Goal: Feedback & Contribution: Leave review/rating

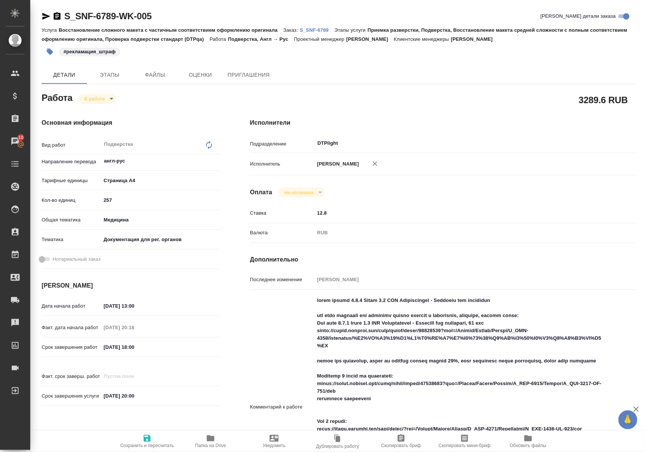
scroll to position [50, 0]
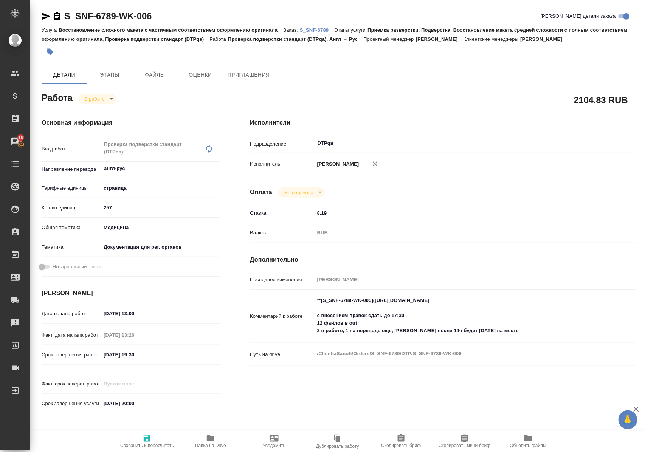
click at [210, 439] on icon "button" at bounding box center [211, 439] width 8 height 6
drag, startPoint x: 508, startPoint y: 347, endPoint x: 520, endPoint y: 345, distance: 11.5
click at [511, 338] on textarea "**[S_SNF-6789-WK-005](https://tera.awatera.com/Work/689620056109b9c421f294f9/)*…" at bounding box center [459, 316] width 289 height 43
type textarea "**[S_SNF-6789-WK-005](https://tera.awatera.com/Work/689620056109b9c421f294f9/)*…"
click at [511, 337] on textarea "**[S_SNF-6789-WK-005](https://tera.awatera.com/Work/689620056109b9c421f294f9/)*…" at bounding box center [460, 315] width 290 height 43
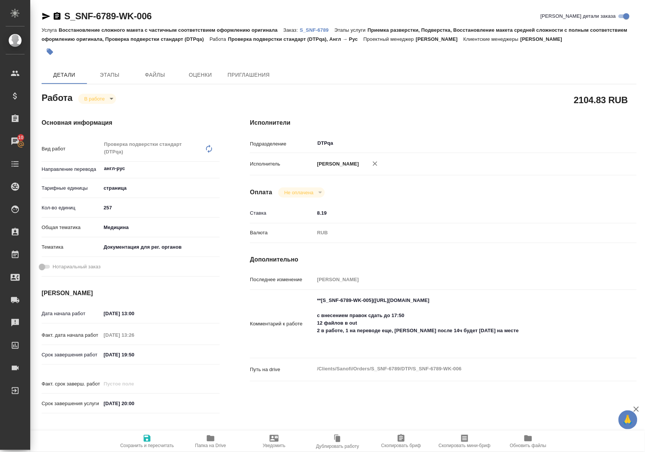
click at [504, 352] on textarea "**[S_SNF-6789-WK-005](https://tera.awatera.com/Work/689620056109b9c421f294f9/)*…" at bounding box center [460, 323] width 290 height 58
paste textarea "1.3.4 sarclisa-epar-product-information_en(ru)"
type textarea "**[S_SNF-6789-WK-005](https://tera.awatera.com/Work/689620056109b9c421f294f9/)*…"
click at [146, 438] on icon "button" at bounding box center [147, 438] width 9 height 9
type input "inProgress"
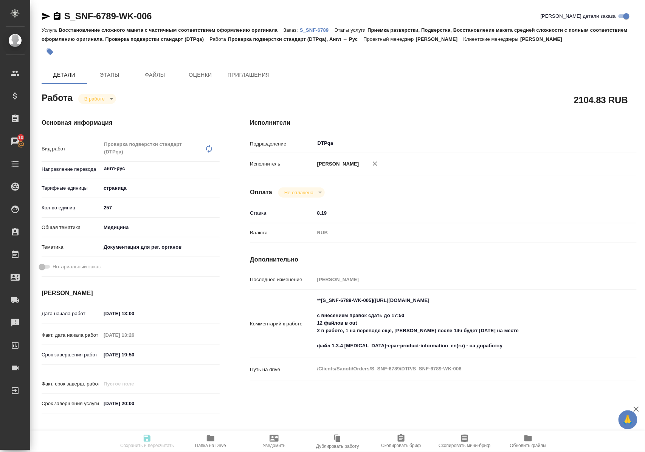
type input "англ-рус"
type input "5a8b1489cc6b4906c91bfdb2"
type input "257"
type input "med"
type input "5f647205b73bc97568ca66c6"
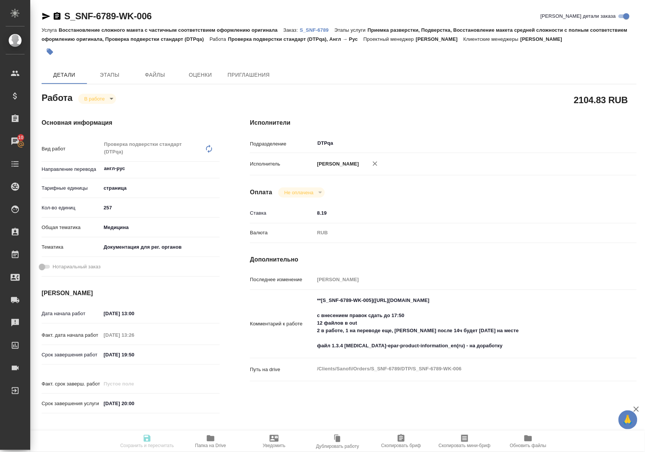
type input "05.09.2025 13:00"
type input "05.09.2025 13:26"
type input "05.09.2025 19:50"
type input "05.09.2025 20:00"
type input "DTPqa"
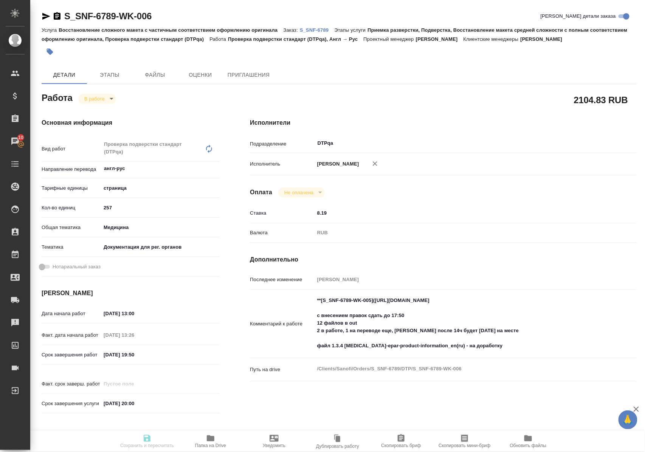
type input "notPayed"
type input "8.19"
type input "RUB"
type input "[PERSON_NAME]"
type input "S_SNF-6789"
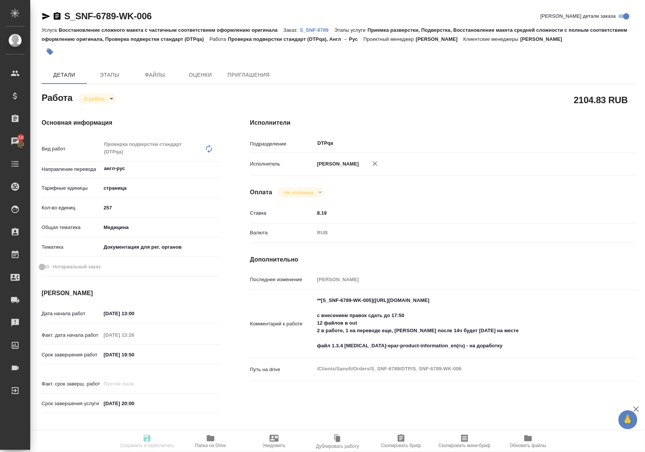
type input "E005811015"
type input "Восстановление сложного макета с частичным соответствием оформлению оригинала"
type input "Приемка разверстки, Подверстка, Восстановление макета средней сложности с полны…"
type input "[PERSON_NAME]"
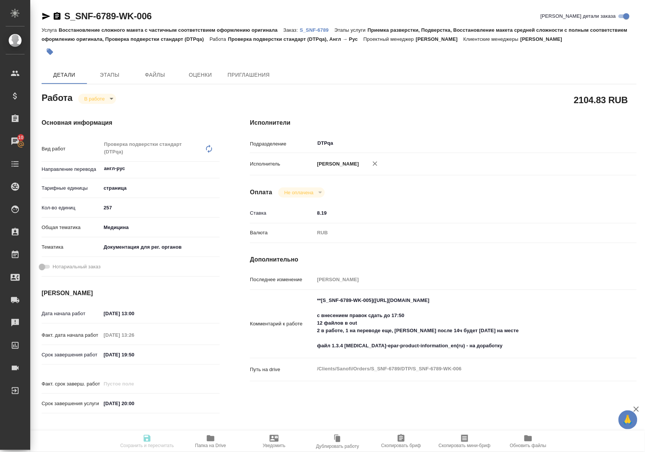
type input "/Clients/Sanofi/Orders/S_SNF-6789"
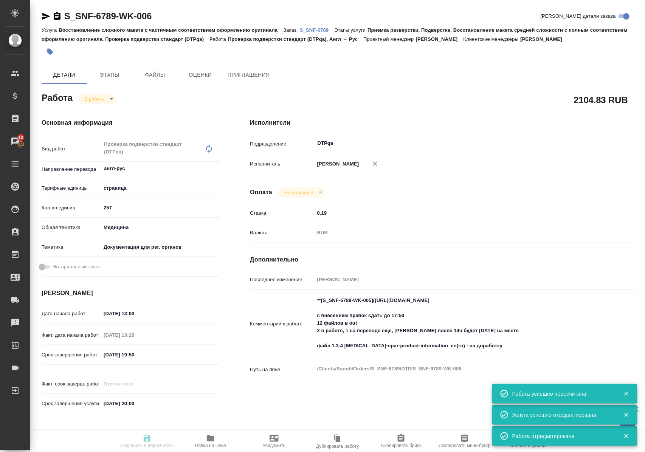
type input "inProgress"
type input "англ-рус"
type input "5a8b1489cc6b4906c91bfdb2"
type input "257"
type input "med"
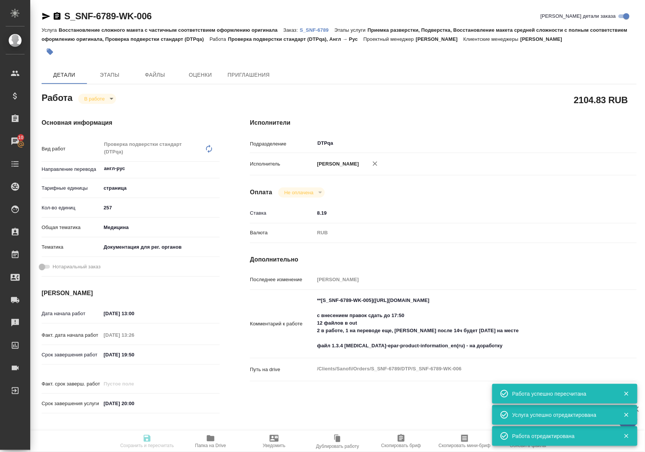
type input "5f647205b73bc97568ca66c6"
type input "05.09.2025 13:00"
type input "05.09.2025 13:26"
type input "05.09.2025 19:50"
type input "[DATE] 20:00"
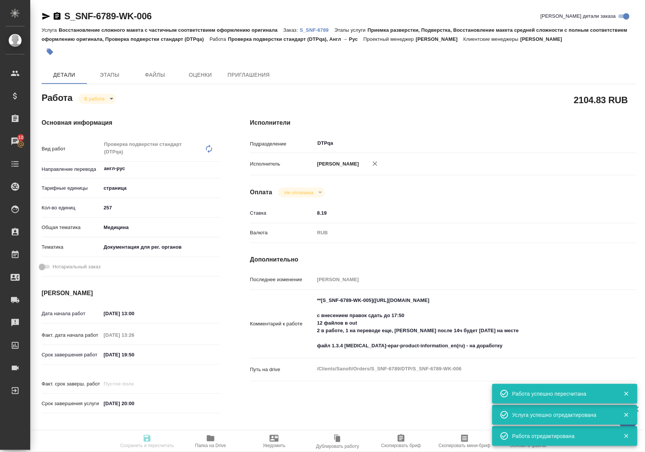
type input "DTPqa"
type input "notPayed"
type input "8.19"
type input "RUB"
type input "Полушина Алена"
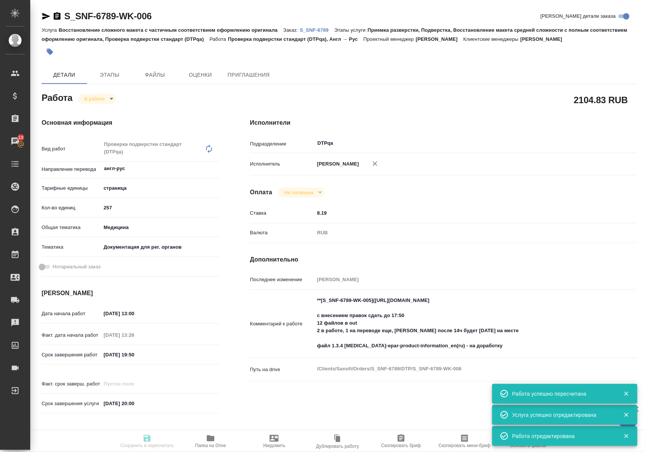
type input "S_SNF-6789"
type input "E005811015"
type input "Восстановление сложного макета с частичным соответствием оформлению оригинала"
type input "Приемка разверстки, Подверстка, Восстановление макета средней сложности с полны…"
type input "Сайдашева Диляра"
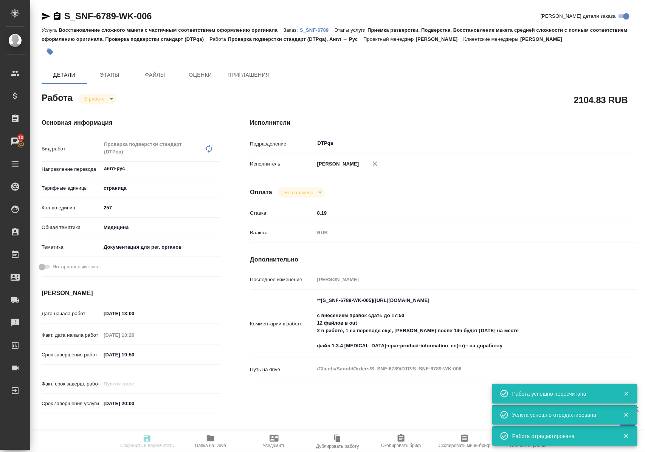
type input "[PERSON_NAME]"
type input "/Clients/Sanofi/Orders/S_SNF-6789"
click at [317, 353] on textarea "**[S_SNF-6789-WK-005](https://tera.awatera.com/Work/689620056109b9c421f294f9/)*…" at bounding box center [459, 324] width 289 height 58
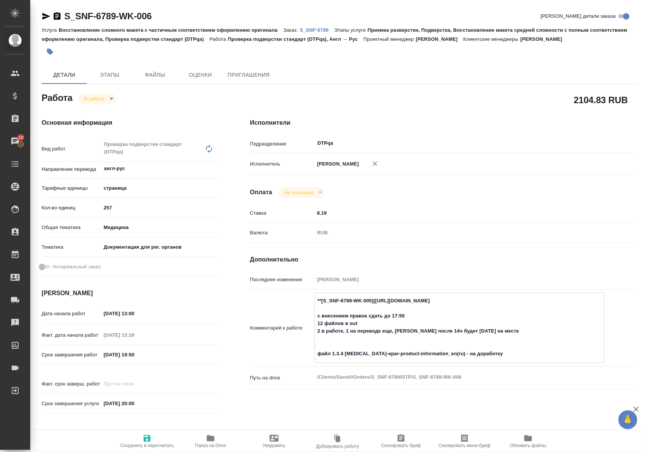
type textarea "**[S_SNF-6789-WK-005](https://tera.awatera.com/Work/689620056109b9c421f294f9/)*…"
click at [146, 436] on icon "button" at bounding box center [147, 438] width 7 height 7
type input "inProgress"
type input "англ-рус"
type input "5a8b1489cc6b4906c91bfdb2"
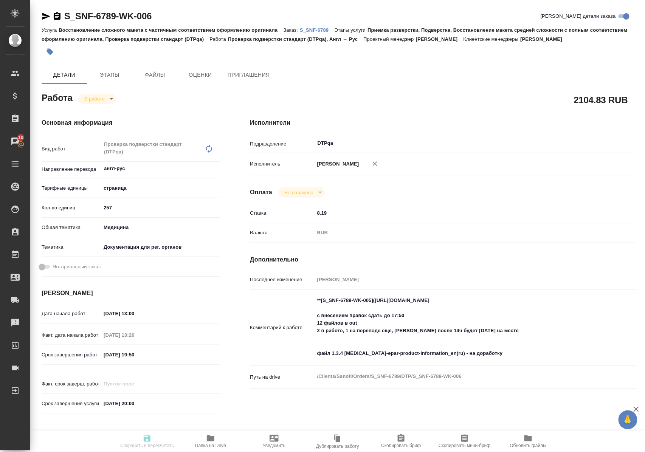
type input "257"
type input "med"
type input "5f647205b73bc97568ca66c6"
type input "05.09.2025 13:00"
type input "05.09.2025 13:26"
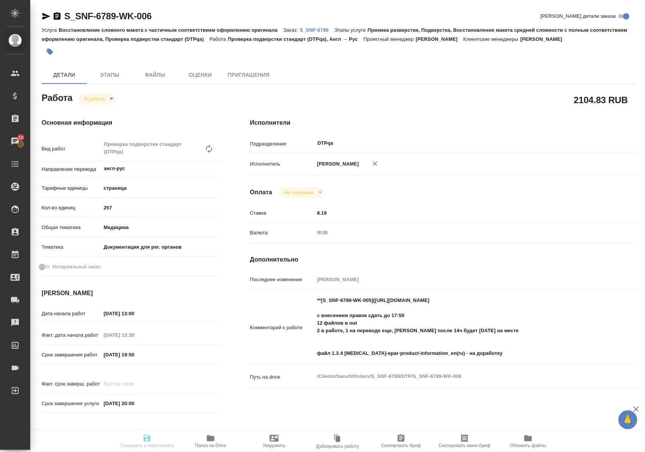
type input "05.09.2025 19:50"
type input "05.09.2025 20:00"
type input "DTPqa"
type input "notPayed"
type input "8.19"
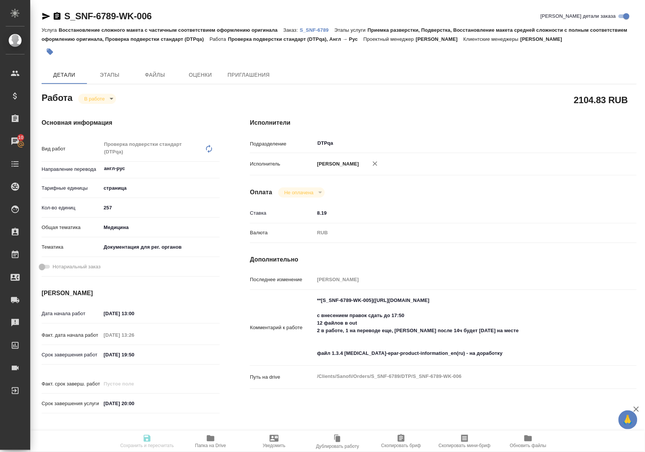
type input "RUB"
type input "[PERSON_NAME]"
type input "S_SNF-6789"
type input "E005811015"
type input "Восстановление сложного макета с частичным соответствием оформлению оригинала"
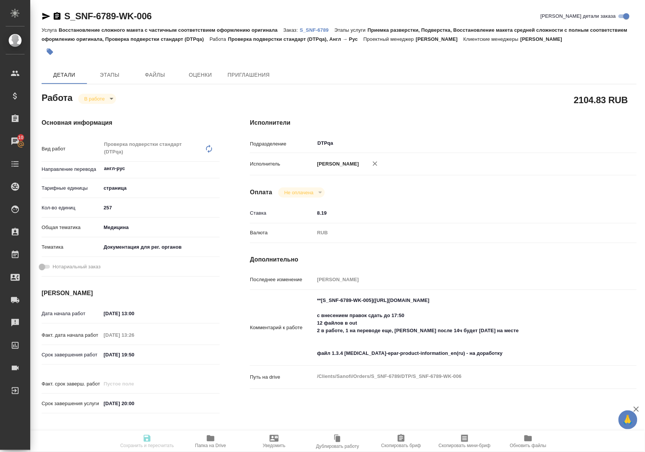
type input "Приемка разверстки, Подверстка, Восстановление макета средней сложности с полны…"
type input "Сайдашева Диляра"
type input "[PERSON_NAME]"
type input "/Clients/Sanofi/Orders/S_SNF-6789"
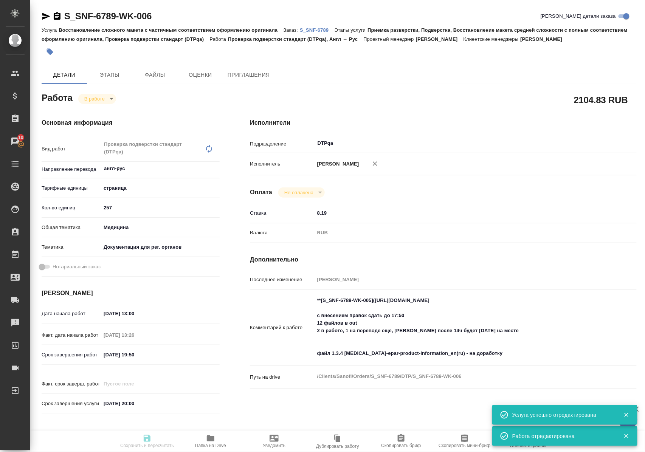
type input "inProgress"
type input "англ-рус"
type input "5a8b1489cc6b4906c91bfdb2"
type input "257"
type input "med"
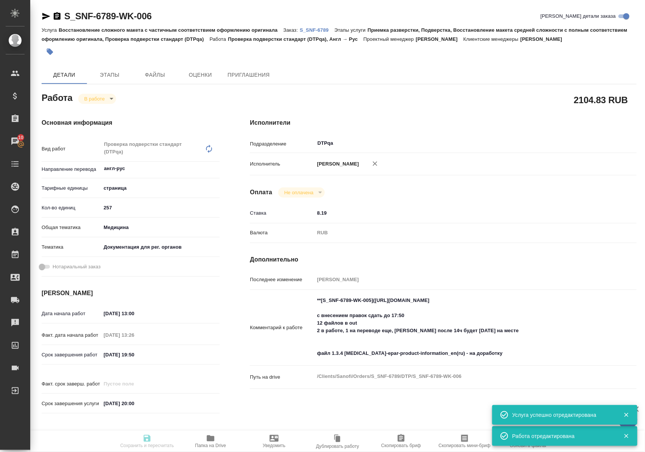
type input "5f647205b73bc97568ca66c6"
type input "05.09.2025 13:00"
type input "05.09.2025 13:26"
type input "05.09.2025 19:50"
type input "05.09.2025 20:00"
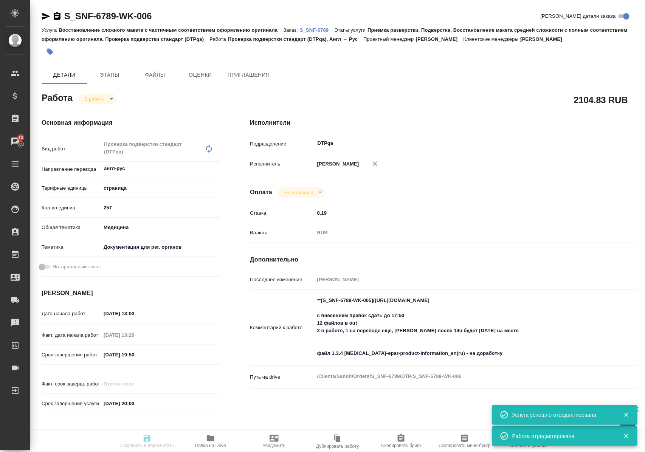
type input "DTPqa"
type input "notPayed"
type input "8.19"
type input "RUB"
type input "[PERSON_NAME]"
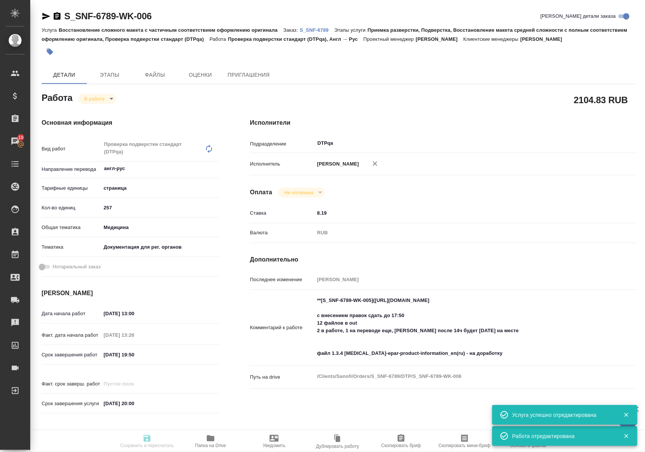
type input "S_SNF-6789"
type input "E005811015"
type input "Восстановление сложного макета с частичным соответствием оформлению оригинала"
type input "Приемка разверстки, Подверстка, Восстановление макета средней сложности с полны…"
type input "Сайдашева Диляра"
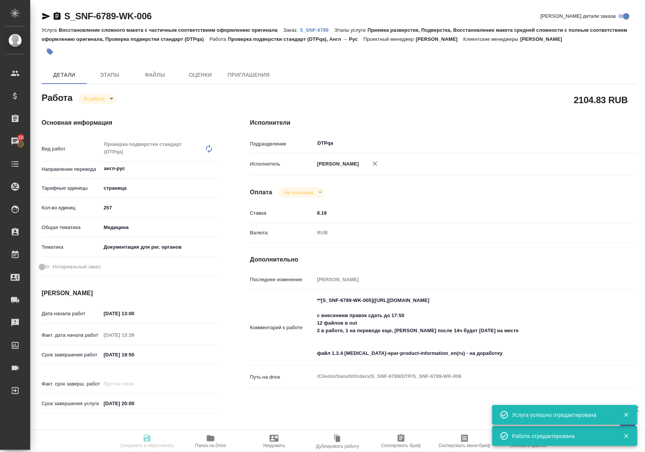
type input "[PERSON_NAME]"
type input "/Clients/Sanofi/Orders/S_SNF-6789"
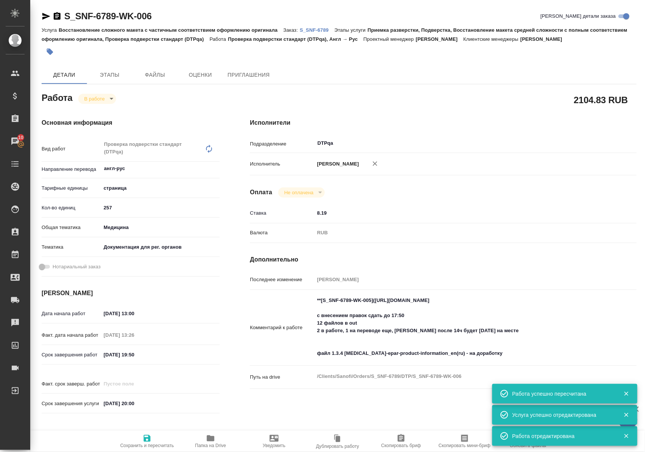
click at [47, 17] on icon "button" at bounding box center [46, 16] width 8 height 7
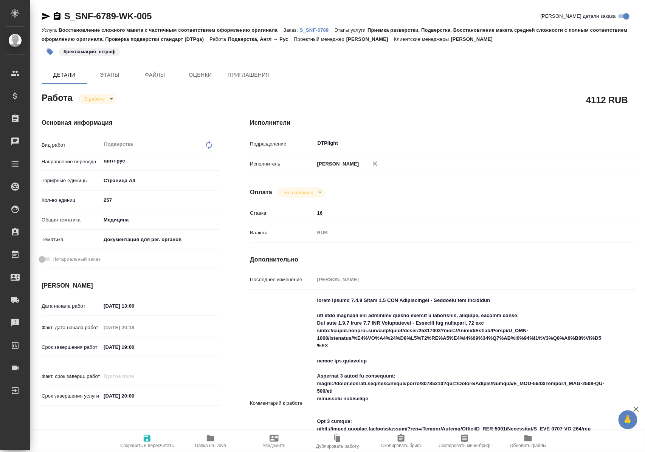
click at [210, 443] on span "Папка на Drive" at bounding box center [210, 445] width 31 height 5
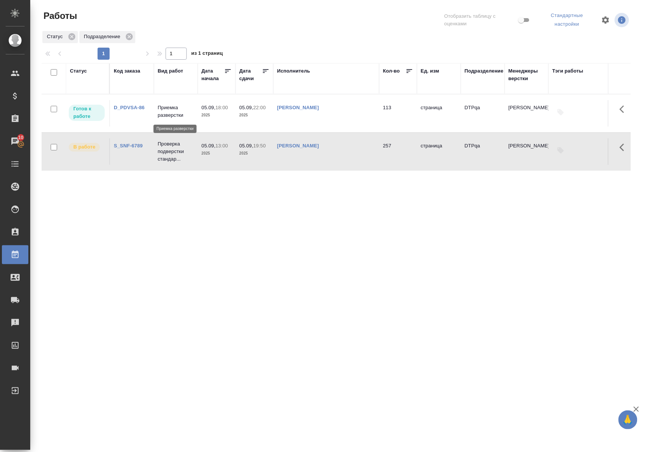
click at [177, 110] on p "Приемка разверстки" at bounding box center [176, 111] width 36 height 15
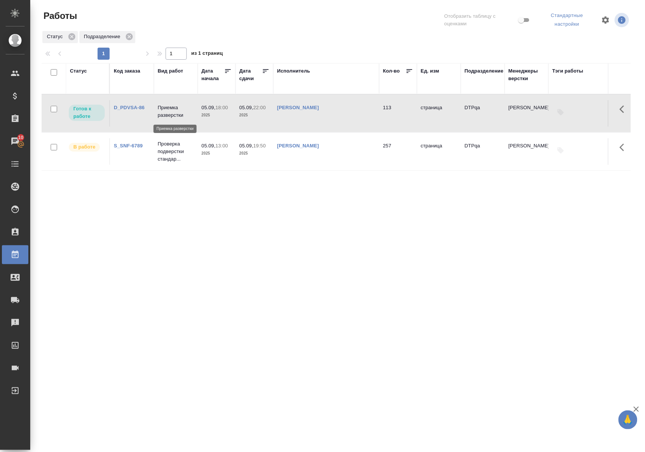
click at [177, 110] on p "Приемка разверстки" at bounding box center [176, 111] width 36 height 15
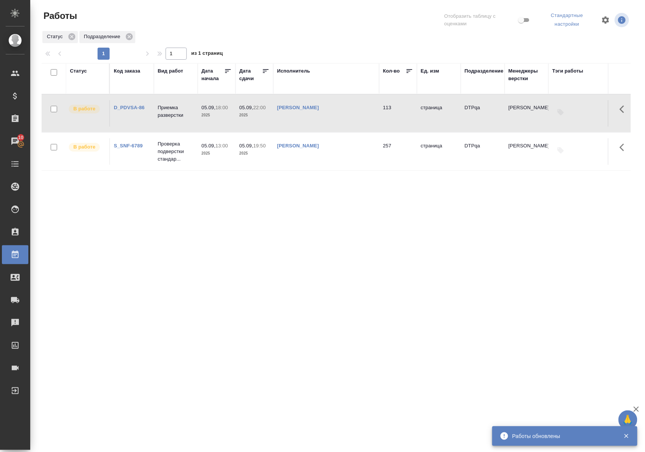
click at [174, 116] on p "Приемка разверстки" at bounding box center [176, 111] width 36 height 15
click at [174, 117] on p "Приемка разверстки" at bounding box center [176, 111] width 36 height 15
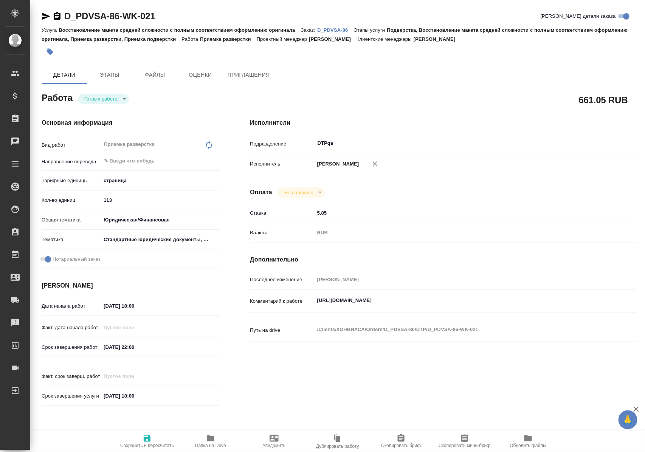
click at [123, 97] on body "🙏 .cls-1 fill:#fff; AWATERA [PERSON_NAME] Спецификации Заказы Чаты Todo Проекты…" at bounding box center [322, 226] width 645 height 452
click at [115, 112] on li "В работе" at bounding box center [105, 111] width 53 height 13
type textarea "x"
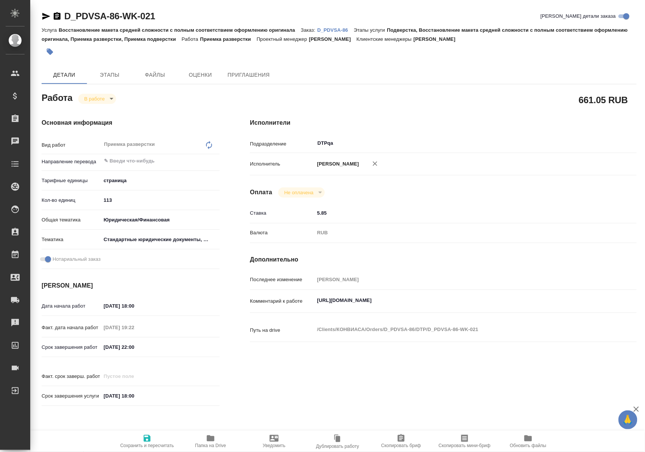
type textarea "x"
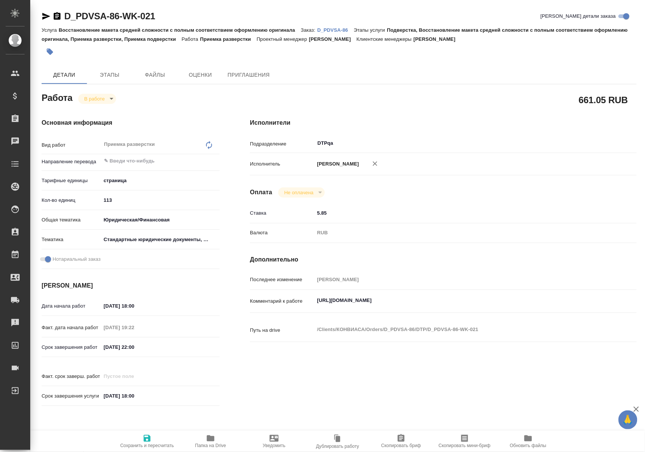
type textarea "x"
click at [148, 438] on icon "button" at bounding box center [147, 438] width 9 height 9
type textarea "x"
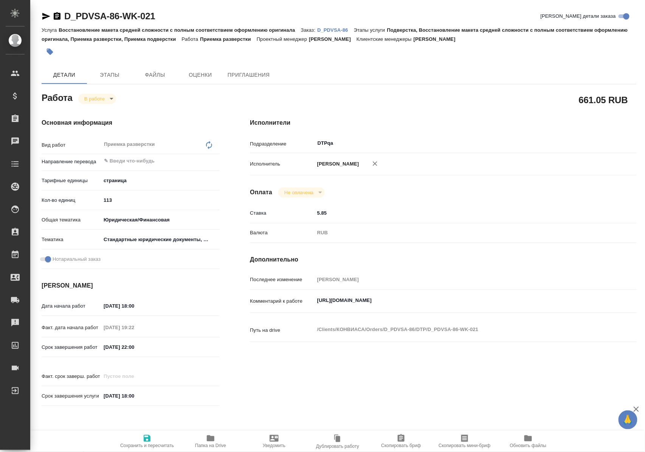
type textarea "x"
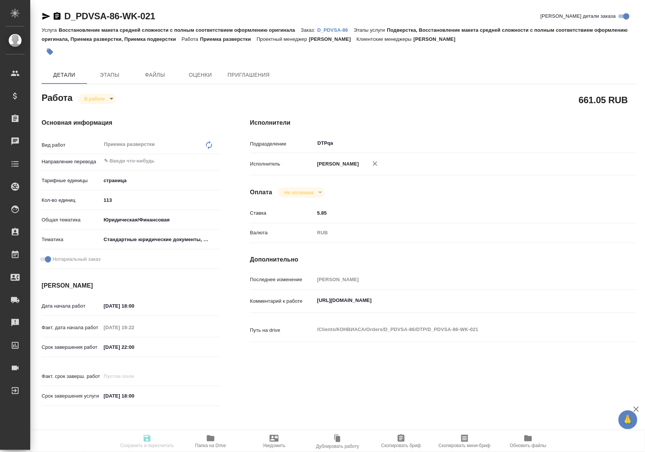
type textarea "x"
type input "inProgress"
type textarea "Приемка разверстки"
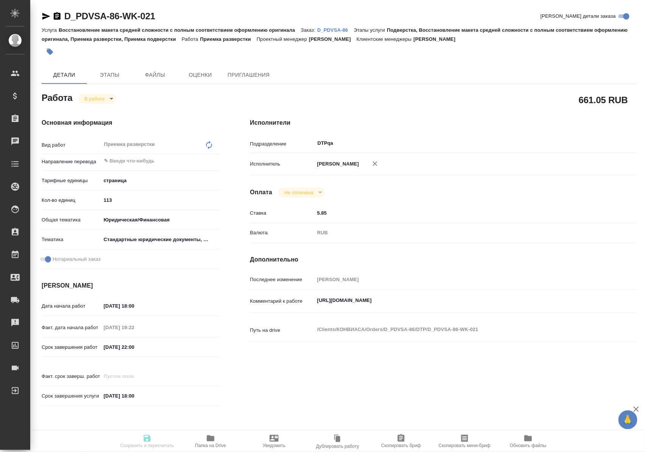
type textarea "x"
type input "5a8b1489cc6b4906c91bfdb2"
type input "113"
type input "yr-fn"
type input "5f647205b73bc97568ca66bf"
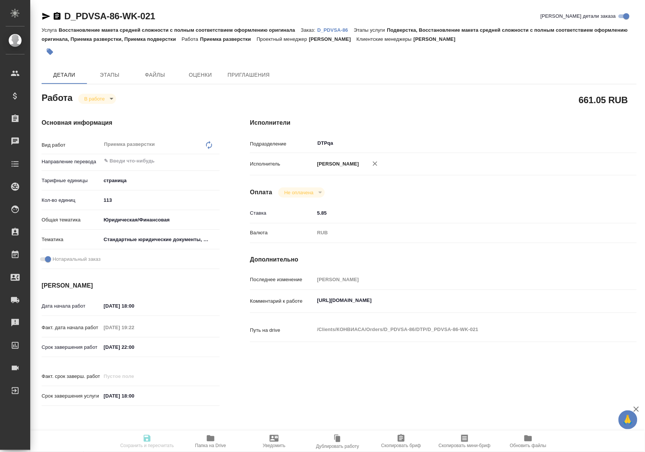
checkbox input "true"
type input "05.09.2025 18:00"
type input "05.09.2025 19:22"
type input "05.09.2025 22:00"
type input "19.09.2025 18:00"
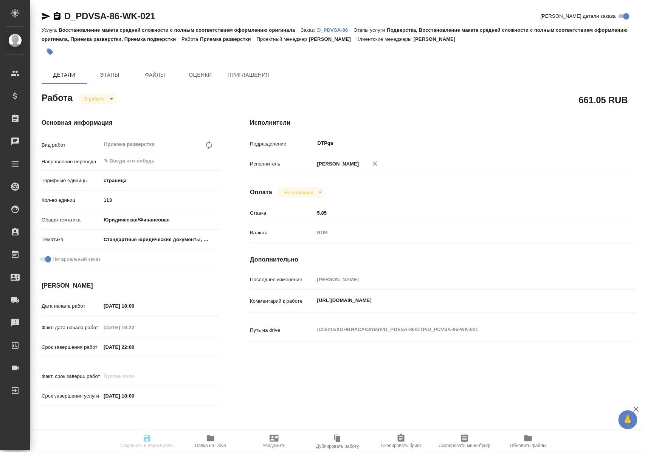
type input "DTPqa"
type input "notPayed"
type input "5.85"
type input "RUB"
type input "[PERSON_NAME]"
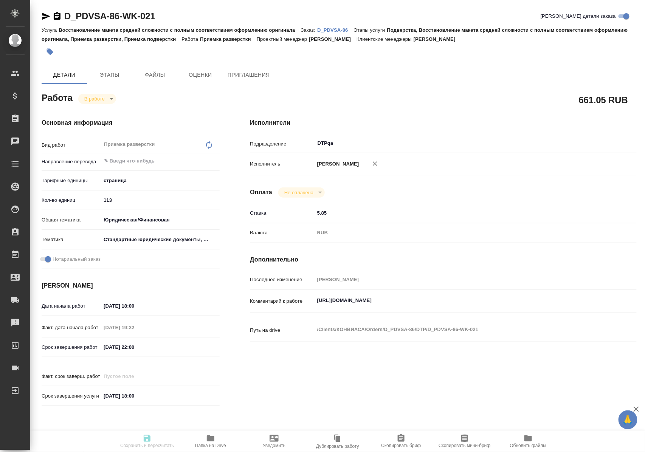
type textarea "https://tera.awatera.com/Work/68b69a652f9fe9bf8b8d7453/"
type textarea "x"
type textarea "/Clients/КОНВИАСА/Orders/D_PDVSA-86/DTP/D_PDVSA-86-WK-021"
type textarea "x"
type input "D_PDVSA-86"
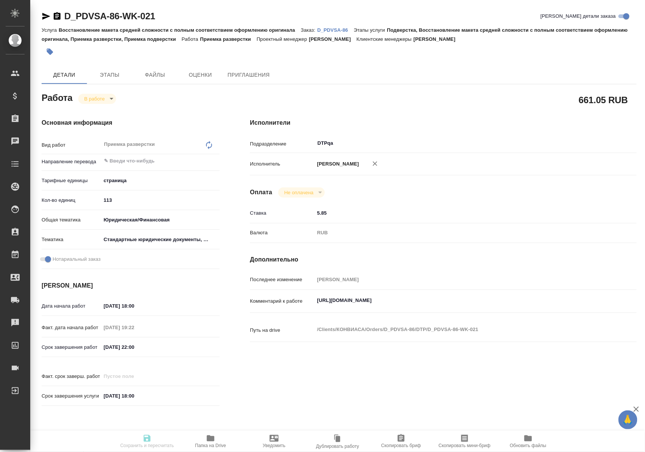
type input "Восстановление макета средней сложности с полным соответствием оформлению ориги…"
type input "Подверстка, Восстановление макета средней сложности с полным соответствием офор…"
type input "Давыдова Елена"
type input "Заборова Александра"
type input "/Clients/КОНВИАСА/Orders/D_PDVSA-86"
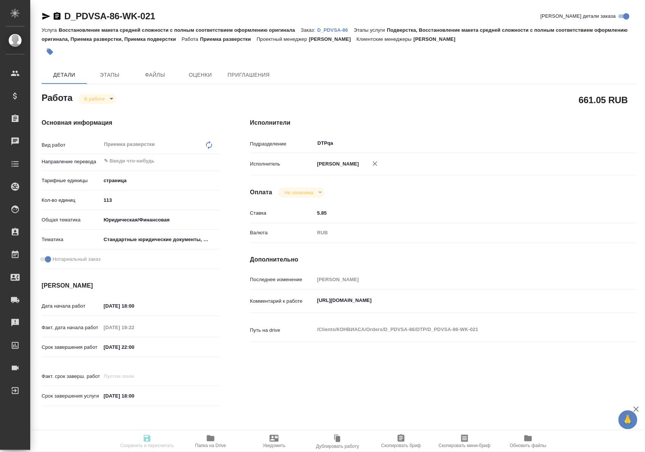
type input "https://drive.awatera.com/s/KfeF5z53tSZyD6n"
type textarea "x"
type textarea "ссылка на СК англ https://smartcat.com/projects/32d8a37b-7d39-48b5-8b91-53d1320…"
type textarea "x"
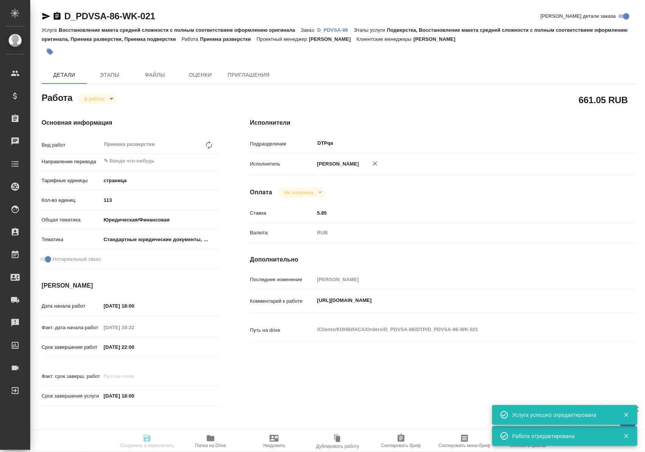
type textarea "x"
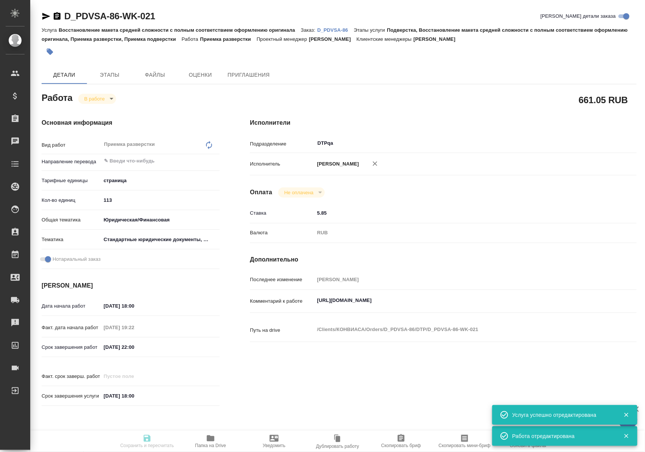
type textarea "x"
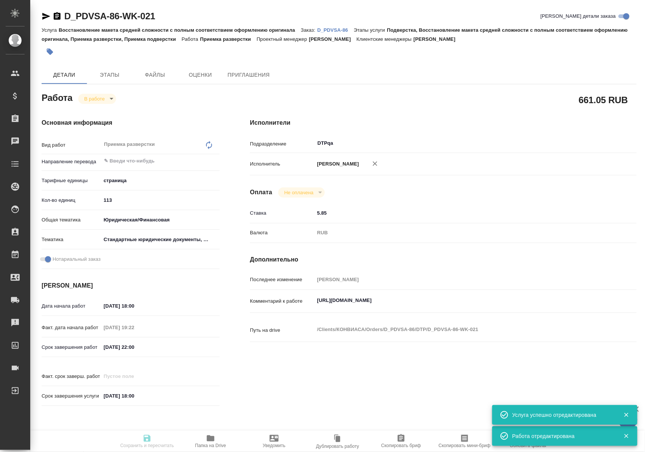
type textarea "x"
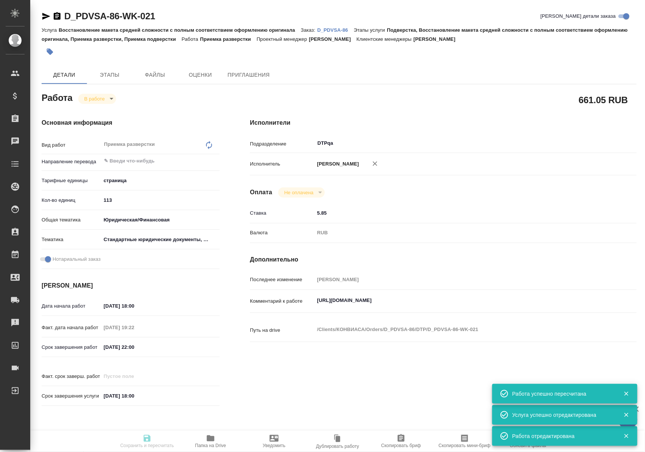
type input "inProgress"
type textarea "Приемка разверстки"
type textarea "x"
type input "5a8b1489cc6b4906c91bfdb2"
type input "113"
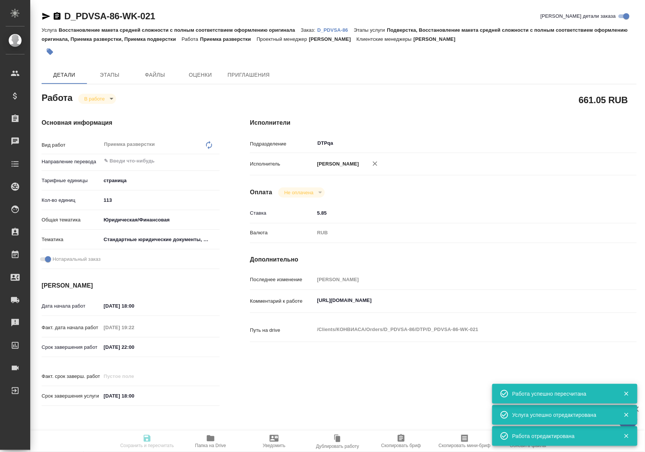
type input "yr-fn"
type input "5f647205b73bc97568ca66bf"
checkbox input "true"
type input "05.09.2025 18:00"
type input "05.09.2025 19:22"
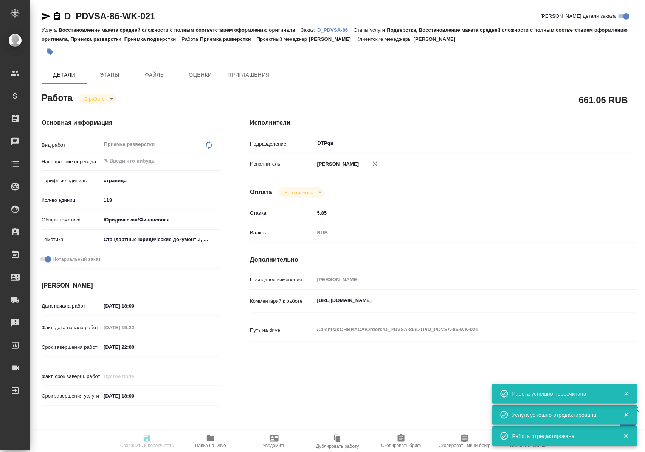
type input "05.09.2025 22:00"
type input "19.09.2025 18:00"
type input "DTPqa"
type input "notPayed"
type input "5.85"
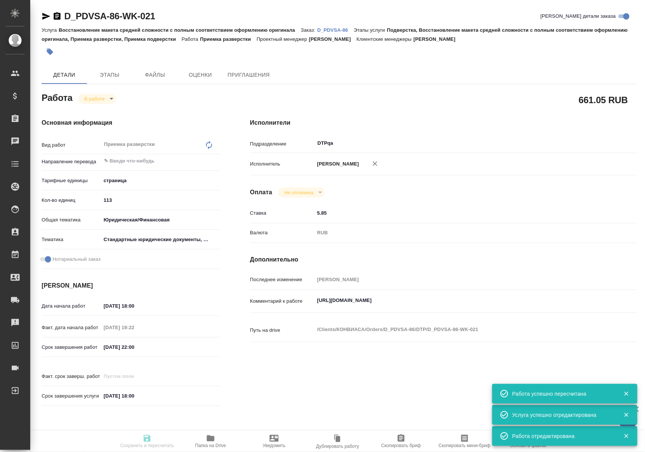
type input "RUB"
type input "[PERSON_NAME]"
type textarea "https://tera.awatera.com/Work/68b69a652f9fe9bf8b8d7453/"
type textarea "x"
type textarea "/Clients/КОНВИАСА/Orders/D_PDVSA-86/DTP/D_PDVSA-86-WK-021"
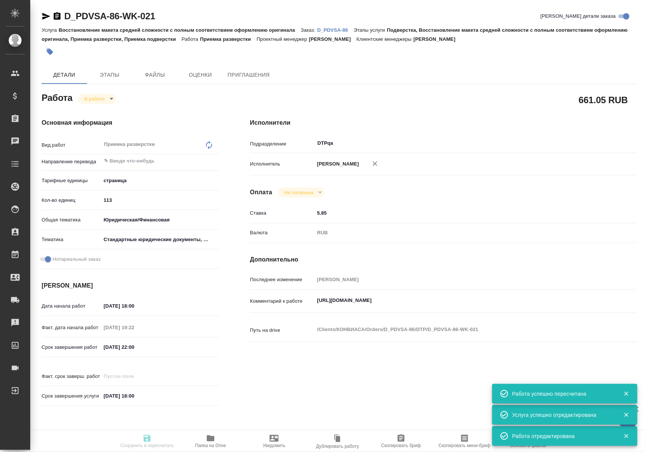
type textarea "x"
type input "D_PDVSA-86"
type input "Восстановление макета средней сложности с полным соответствием оформлению ориги…"
type input "Подверстка, Восстановление макета средней сложности с полным соответствием офор…"
type input "[PERSON_NAME]"
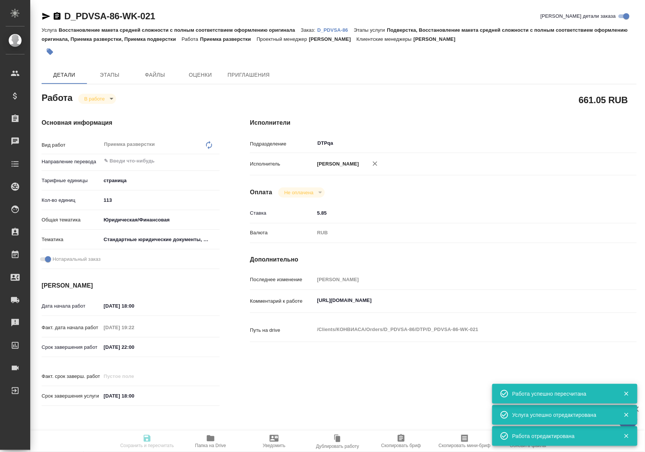
type input "[PERSON_NAME]"
type input "/Clients/КОНВИАСА/Orders/D_PDVSA-86"
type input "[URL][DOMAIN_NAME]"
type textarea "x"
type textarea "ссылка на СК англ [URL][DOMAIN_NAME]"
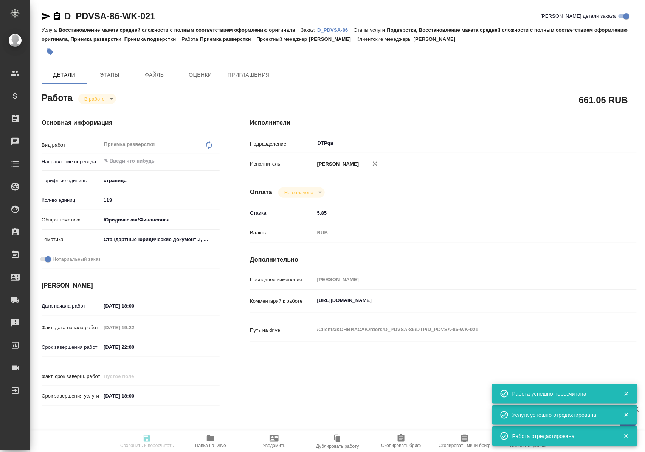
type textarea "x"
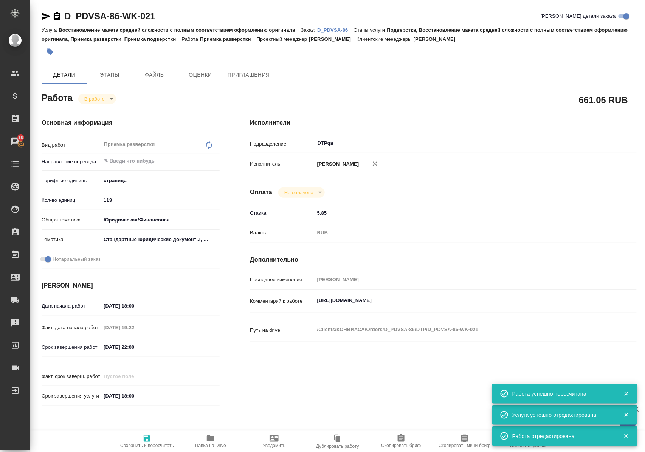
type textarea "x"
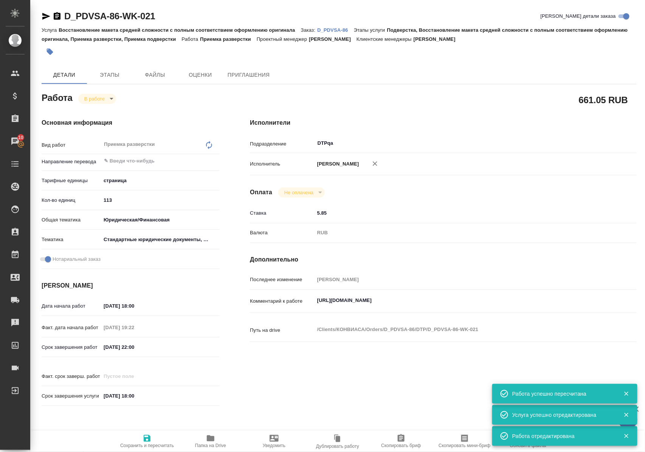
type textarea "x"
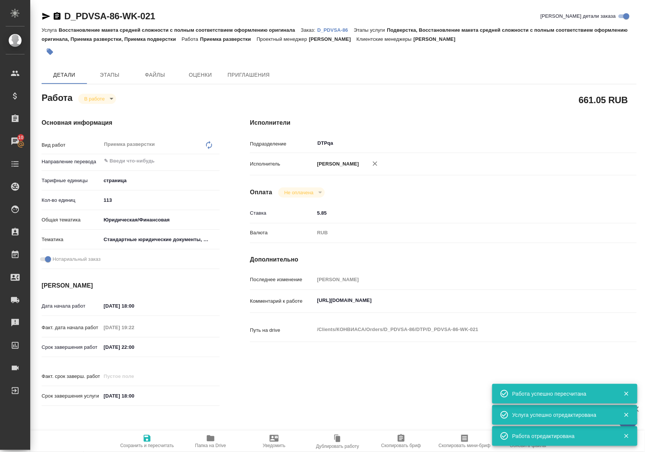
type textarea "x"
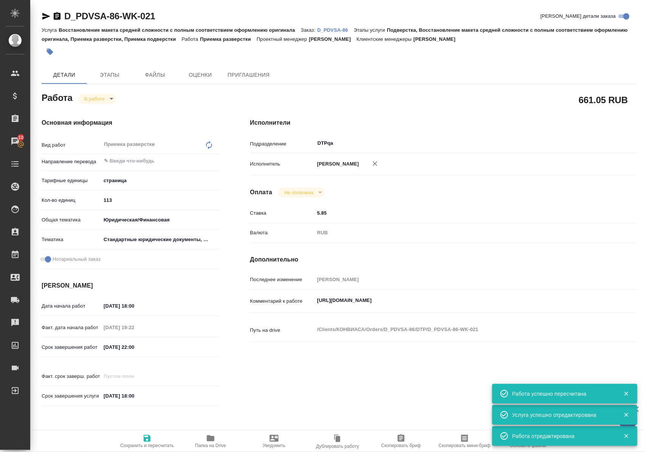
type textarea "x"
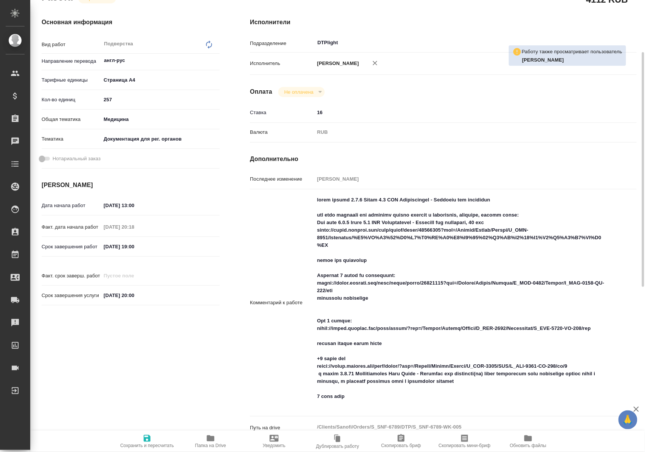
scroll to position [151, 0]
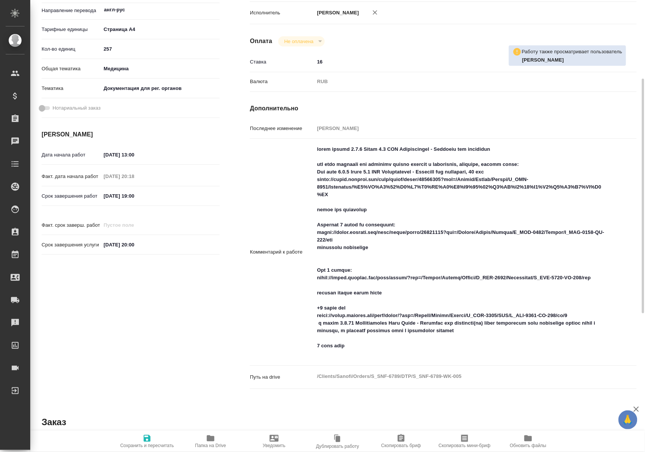
click at [211, 443] on span "Папка на Drive" at bounding box center [210, 445] width 31 height 5
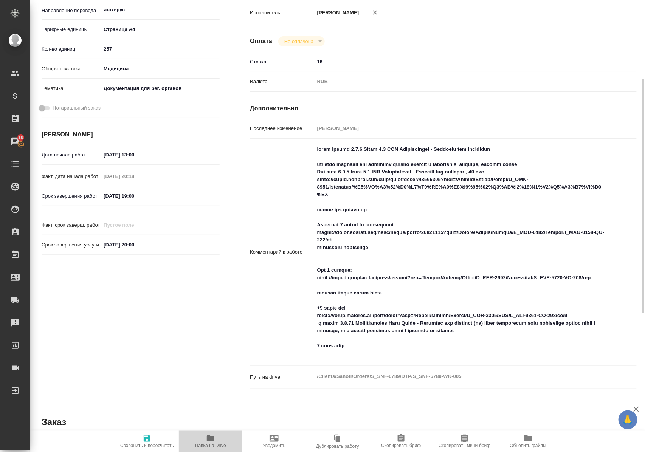
drag, startPoint x: 198, startPoint y: 435, endPoint x: 206, endPoint y: 441, distance: 10.0
click at [199, 436] on span "Папка на Drive" at bounding box center [210, 441] width 54 height 14
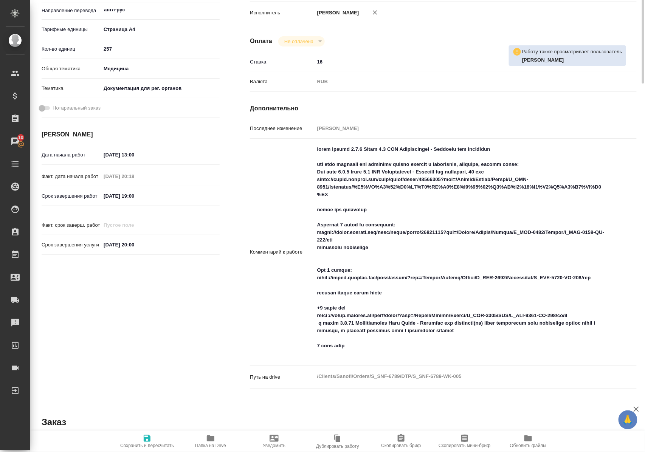
scroll to position [0, 0]
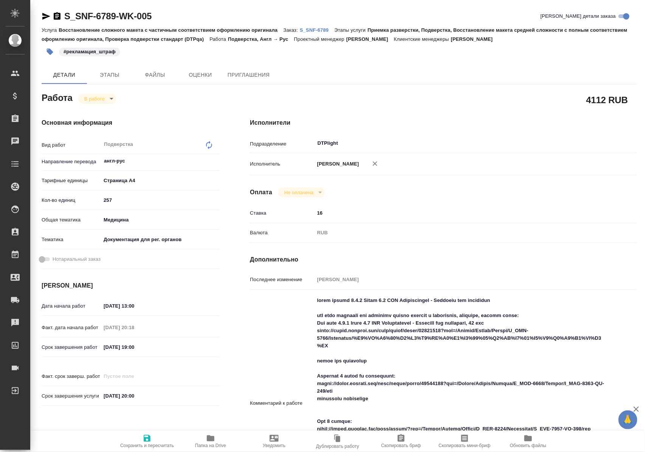
type textarea "x"
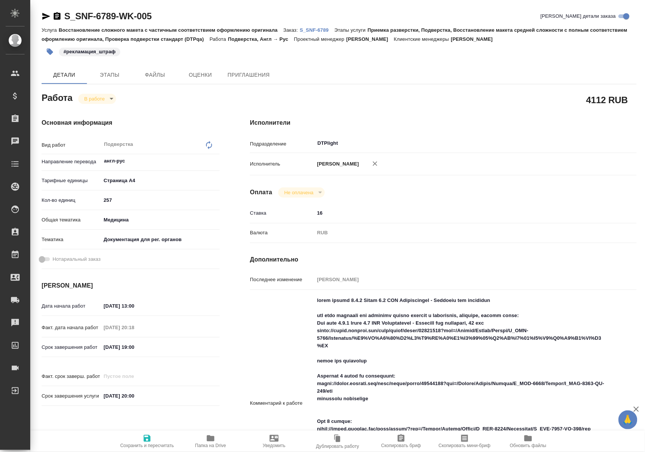
type textarea "x"
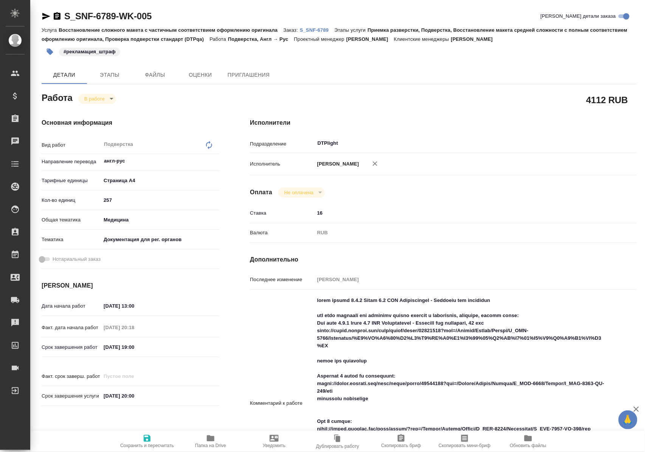
type textarea "x"
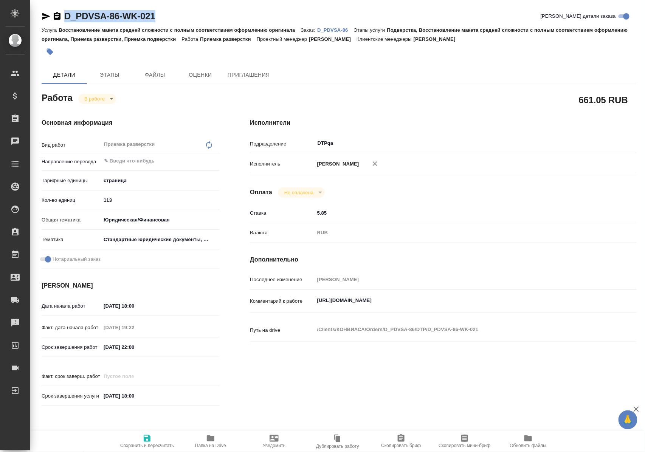
drag, startPoint x: 177, startPoint y: 19, endPoint x: 65, endPoint y: 22, distance: 112.0
click at [65, 22] on div "D_PDVSA-86-WK-021 Кратко детали заказа" at bounding box center [339, 16] width 595 height 12
copy link "D_PDVSA-86-WK-021"
drag, startPoint x: 316, startPoint y: 308, endPoint x: 492, endPoint y: 301, distance: 176.4
click at [491, 301] on div "[URL][DOMAIN_NAME] x" at bounding box center [460, 301] width 290 height 17
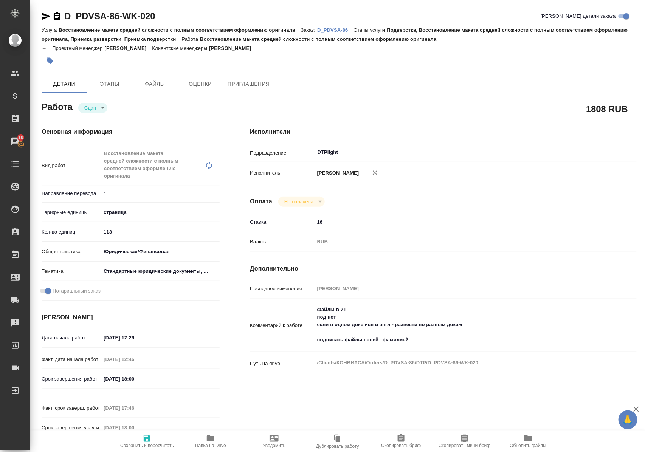
click at [216, 441] on span "Папка на Drive" at bounding box center [210, 441] width 54 height 14
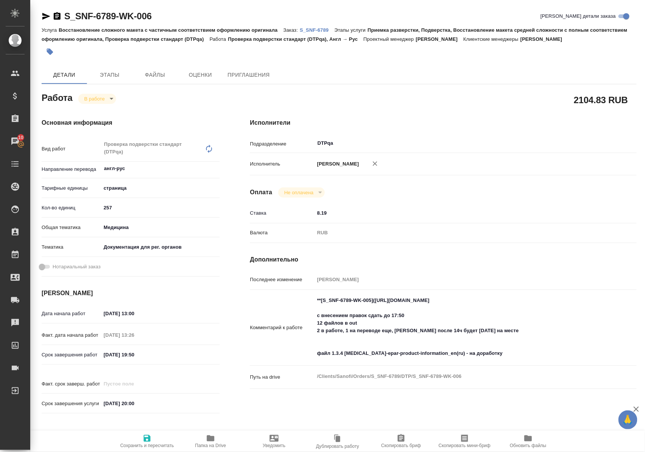
click at [210, 441] on icon "button" at bounding box center [211, 439] width 8 height 6
drag, startPoint x: 380, startPoint y: 317, endPoint x: 511, endPoint y: 317, distance: 130.1
click at [511, 317] on textarea "**[S_SNF-6789-WK-005]([URL][DOMAIN_NAME] с внесением правок сдать до 17:50 12 ф…" at bounding box center [459, 328] width 289 height 66
drag, startPoint x: 532, startPoint y: 318, endPoint x: 382, endPoint y: 310, distance: 150.0
click at [382, 310] on div "**[S_SNF-6789-WK-005]([URL][DOMAIN_NAME] с внесением правок сдать до 17:50 12 ф…" at bounding box center [460, 328] width 290 height 70
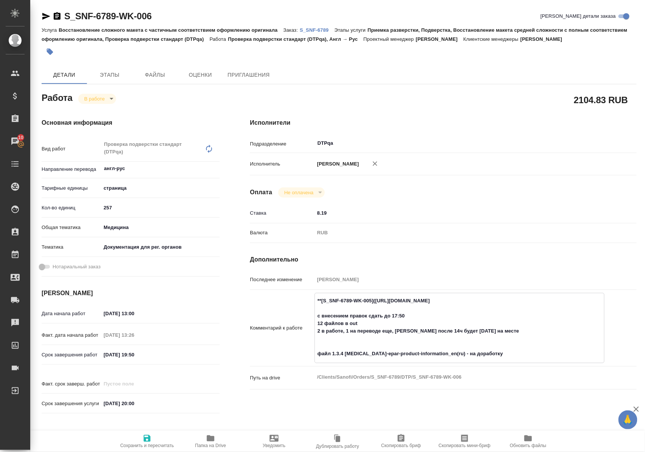
click at [213, 441] on icon "button" at bounding box center [211, 439] width 8 height 6
click at [489, 360] on textarea "**[S_SNF-6789-WK-005]([URL][DOMAIN_NAME] с внесением правок сдать до 17:50 12 ф…" at bounding box center [460, 327] width 290 height 66
paste textarea "2.5 clinical-overview-sc-international"
type textarea "**[S_SNF-6789-WK-005]([URL][DOMAIN_NAME] с внесением правок сдать до 17:50 12 ф…"
click at [147, 438] on icon "button" at bounding box center [147, 438] width 9 height 9
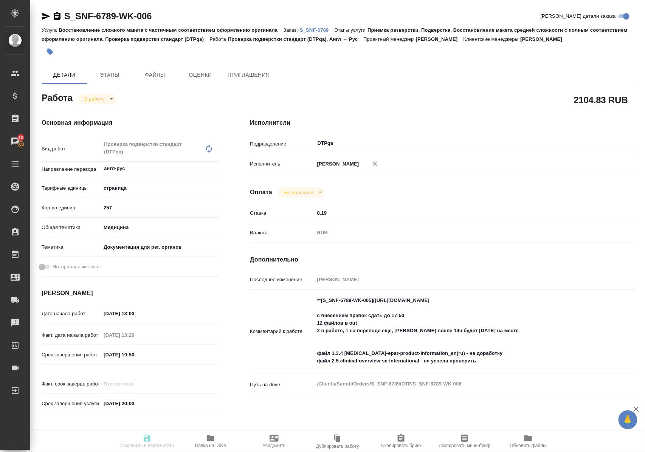
type input "inProgress"
type input "англ-рус"
type input "5a8b1489cc6b4906c91bfdb2"
type input "257"
type input "med"
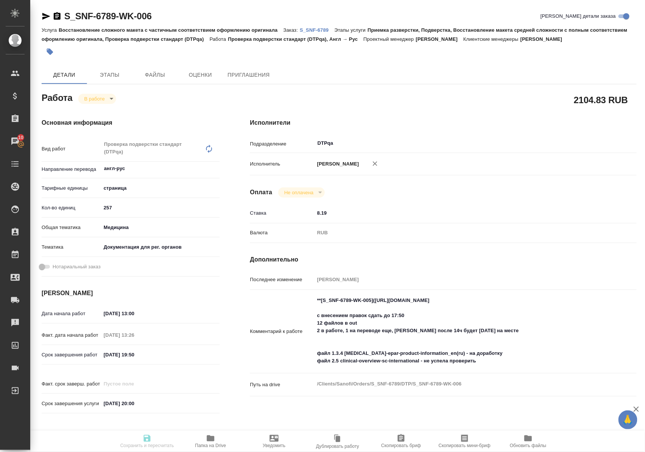
type input "5f647205b73bc97568ca66c6"
type input "[DATE] 13:00"
type input "[DATE] 13:26"
type input "[DATE] 19:50"
type input "[DATE] 20:00"
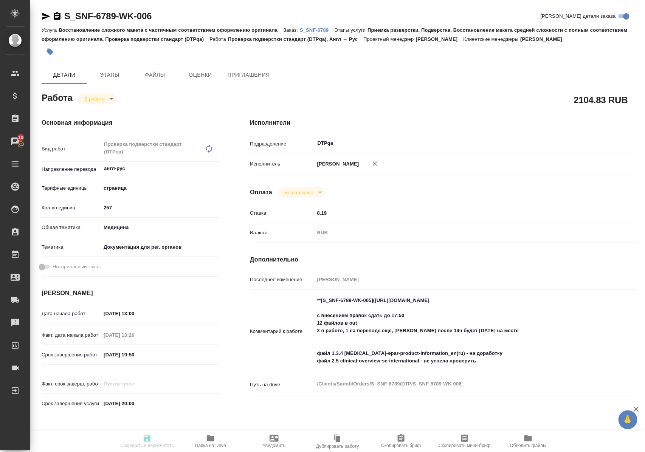
type input "DTPqa"
type input "notPayed"
type input "8.19"
type input "RUB"
type input "Полушина Алена"
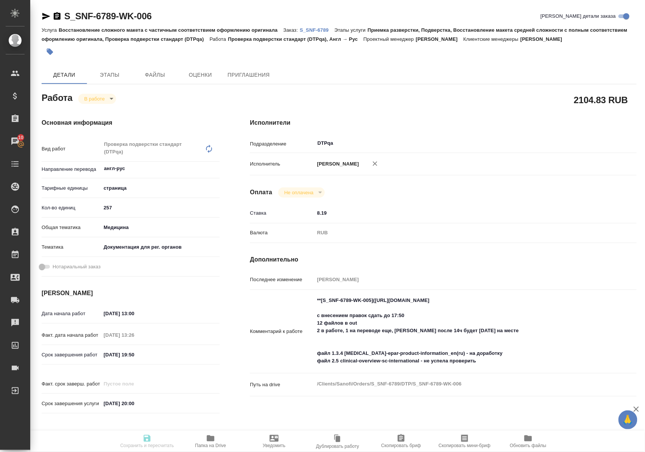
type input "S_SNF-6789"
type input "E005811015"
type input "Восстановление сложного макета с частичным соответствием оформлению оригинала"
type input "Приемка разверстки, Подверстка, Восстановление макета средней сложности с полны…"
type input "[PERSON_NAME]"
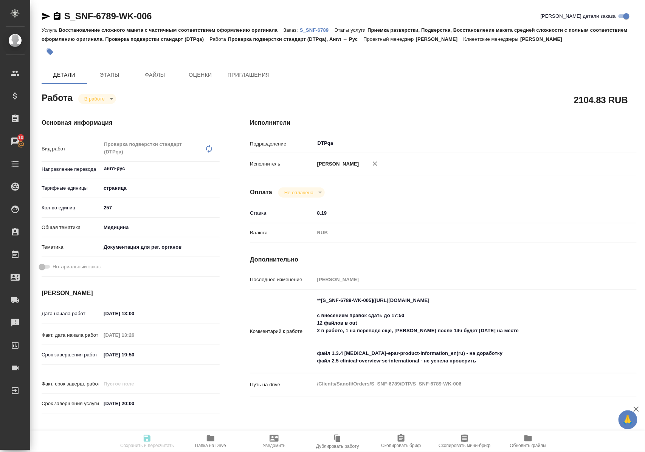
type input "[PERSON_NAME]"
type input "/Clients/Sanofi/Orders/S_SNF-6789"
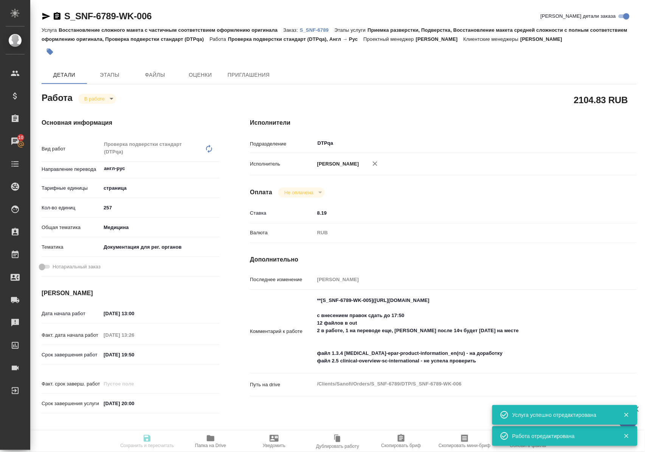
type input "inProgress"
type input "англ-рус"
type input "5a8b1489cc6b4906c91bfdb2"
type input "257"
type input "med"
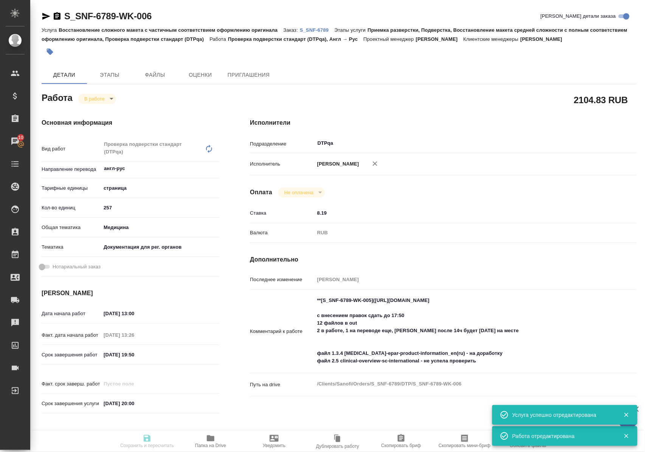
type input "5f647205b73bc97568ca66c6"
type input "05.09.2025 13:00"
type input "05.09.2025 13:26"
type input "05.09.2025 19:50"
type input "[DATE] 20:00"
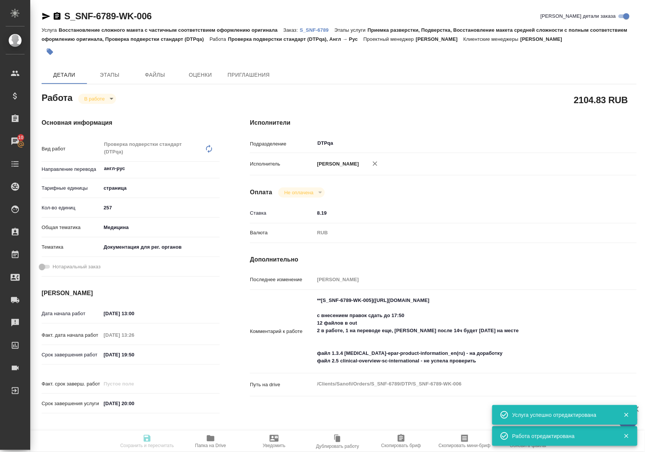
type input "DTPqa"
type input "notPayed"
type input "8.19"
type input "RUB"
type input "Полушина Алена"
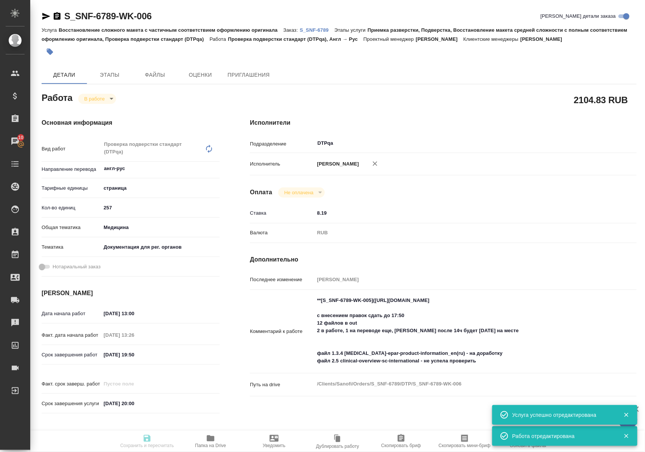
type input "S_SNF-6789"
type input "E005811015"
type input "Восстановление сложного макета с частичным соответствием оформлению оригинала"
type input "Приемка разверстки, Подверстка, Восстановление макета средней сложности с полны…"
type input "[PERSON_NAME]"
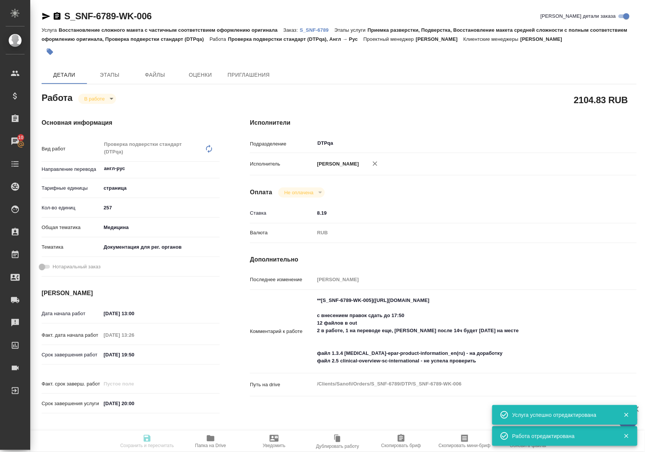
type input "[PERSON_NAME]"
type input "/Clients/Sanofi/Orders/S_SNF-6789"
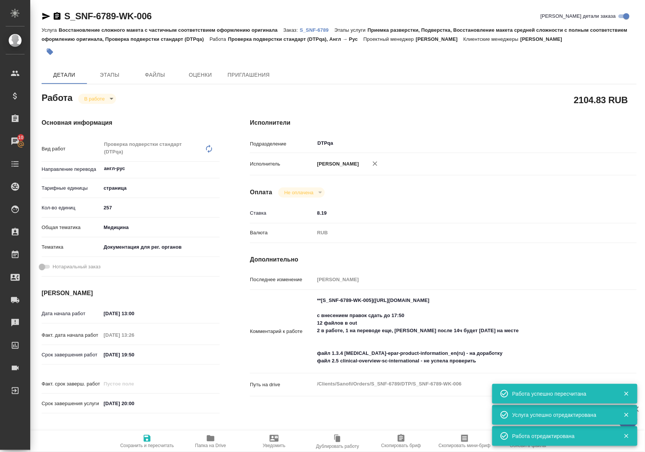
click at [109, 109] on body "🙏 .cls-1 fill:#fff; AWATERA Polushina Alena Клиенты Спецификации Заказы 10 Чаты…" at bounding box center [322, 226] width 645 height 452
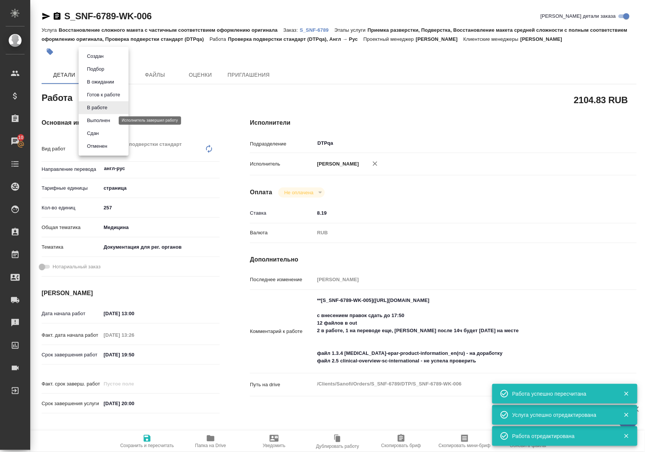
click at [108, 121] on button "Выполнен" at bounding box center [99, 120] width 28 height 8
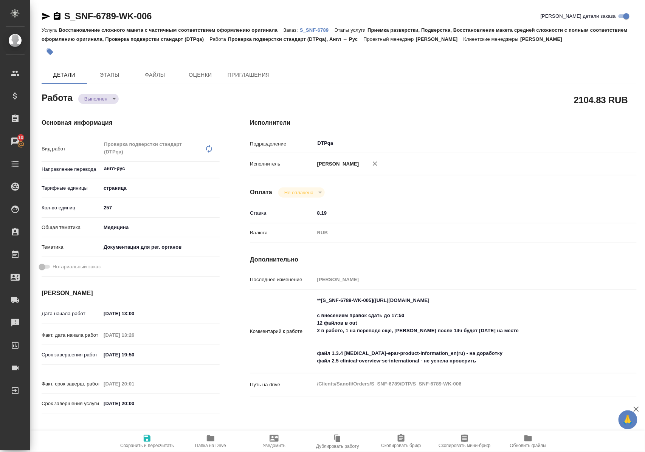
type textarea "x"
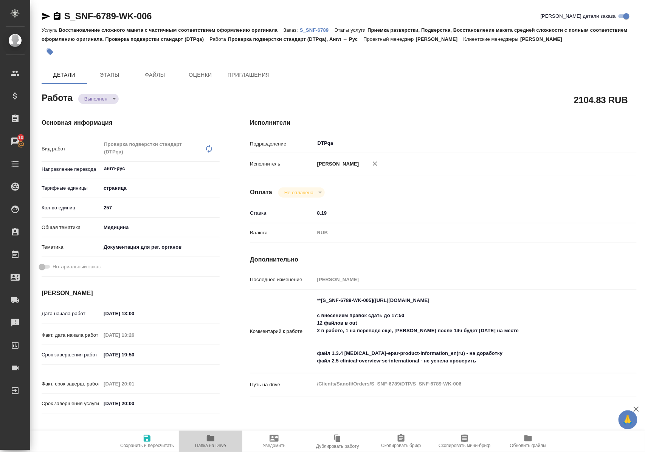
click at [208, 440] on icon "button" at bounding box center [211, 439] width 8 height 6
click at [209, 443] on span "Папка на Drive" at bounding box center [210, 445] width 31 height 5
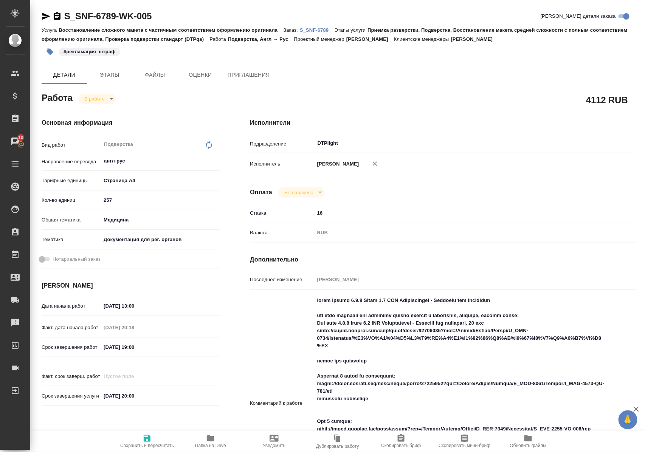
click at [209, 441] on icon "button" at bounding box center [211, 439] width 8 height 6
drag, startPoint x: 211, startPoint y: 443, endPoint x: 214, endPoint y: 401, distance: 42.1
click at [211, 443] on span "Папка на Drive" at bounding box center [210, 445] width 31 height 5
click at [211, 439] on icon "button" at bounding box center [211, 439] width 8 height 6
click at [213, 444] on span "Папка на Drive" at bounding box center [210, 445] width 31 height 5
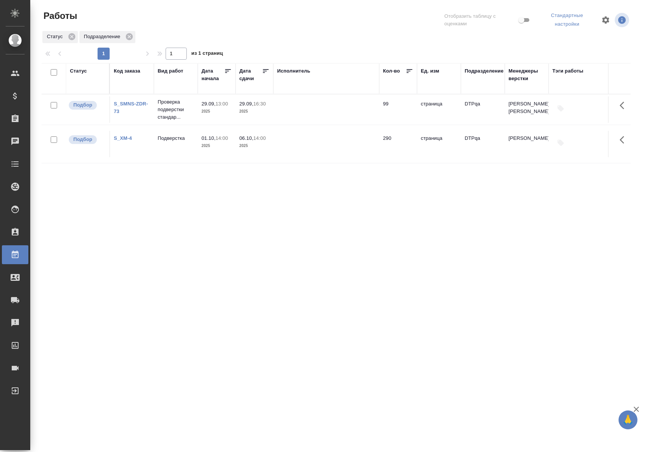
click at [82, 71] on div "Статус" at bounding box center [78, 71] width 17 height 8
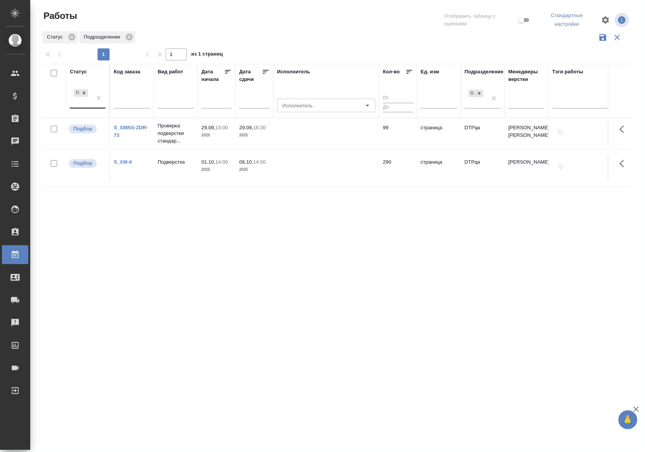
click at [91, 108] on div "Подбор" at bounding box center [88, 98] width 36 height 21
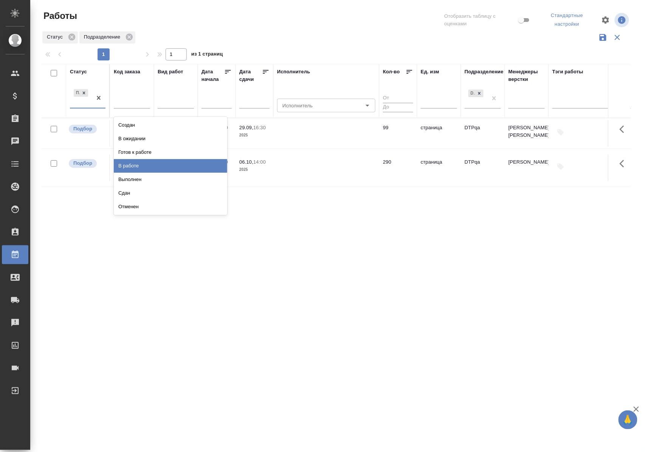
click at [131, 165] on div "В работе" at bounding box center [170, 166] width 113 height 14
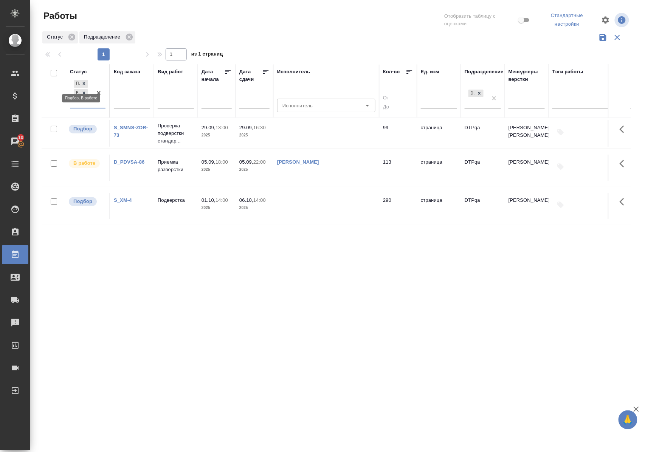
click at [85, 82] on icon at bounding box center [83, 83] width 5 height 5
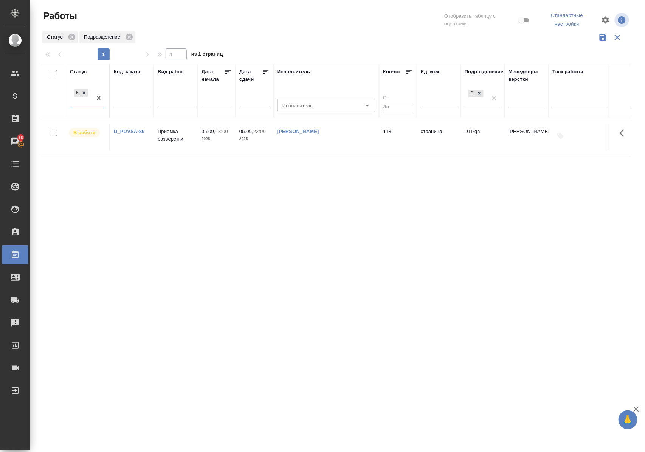
click at [78, 70] on div "Статус" at bounding box center [78, 72] width 17 height 8
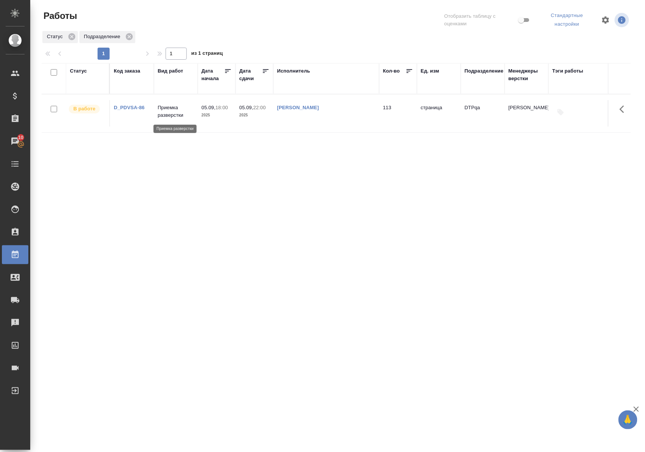
click at [172, 115] on p "Приемка разверстки" at bounding box center [176, 111] width 36 height 15
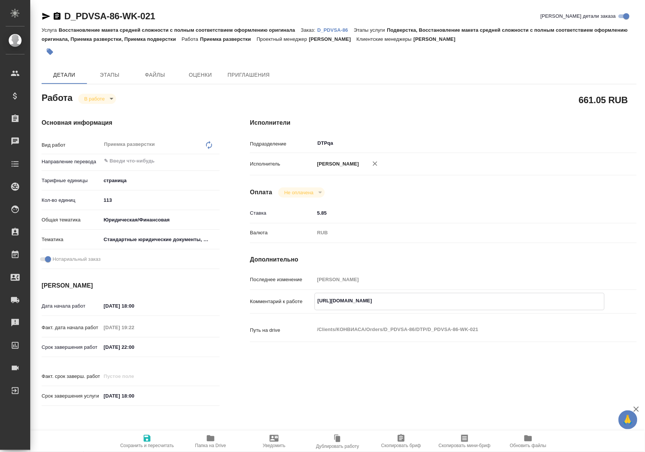
drag, startPoint x: 317, startPoint y: 308, endPoint x: 519, endPoint y: 311, distance: 202.4
click at [519, 307] on textarea "https://tera.awatera.com/Work/68b69a652f9fe9bf8b8d7453/" at bounding box center [459, 301] width 289 height 13
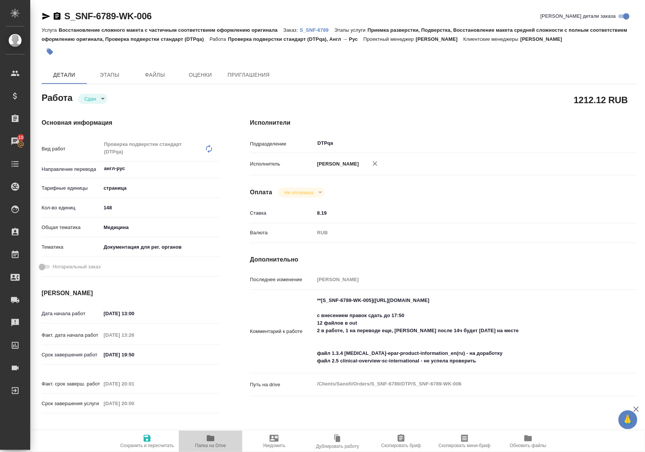
click at [210, 441] on icon "button" at bounding box center [211, 439] width 8 height 6
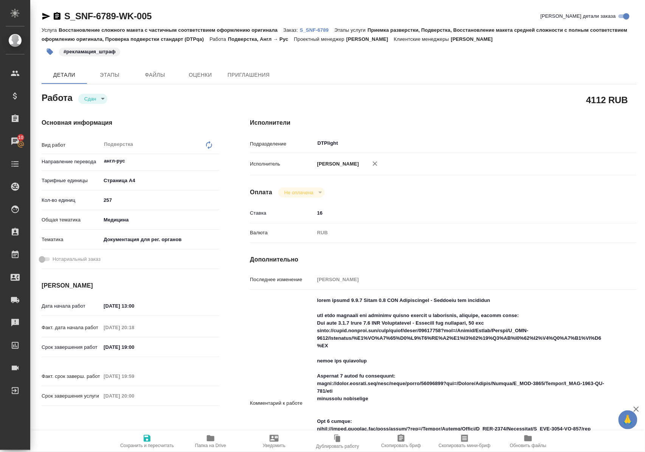
click at [211, 443] on span "Папка на Drive" at bounding box center [210, 445] width 31 height 5
drag, startPoint x: 172, startPoint y: 12, endPoint x: 64, endPoint y: 17, distance: 107.9
click at [64, 17] on div "S_SNF-6789-WK-005 Кратко детали заказа" at bounding box center [339, 16] width 595 height 12
copy link "S_SNF-6789-WK-005"
click at [321, 28] on p "S_SNF-6789" at bounding box center [317, 30] width 35 height 6
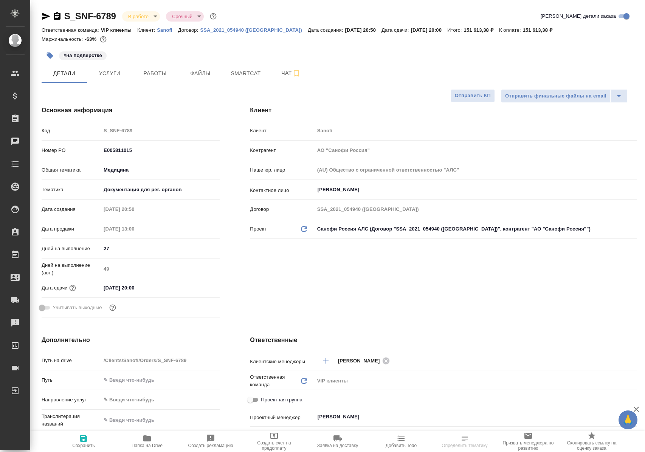
select select "RU"
click at [166, 70] on span "Работы" at bounding box center [155, 73] width 36 height 9
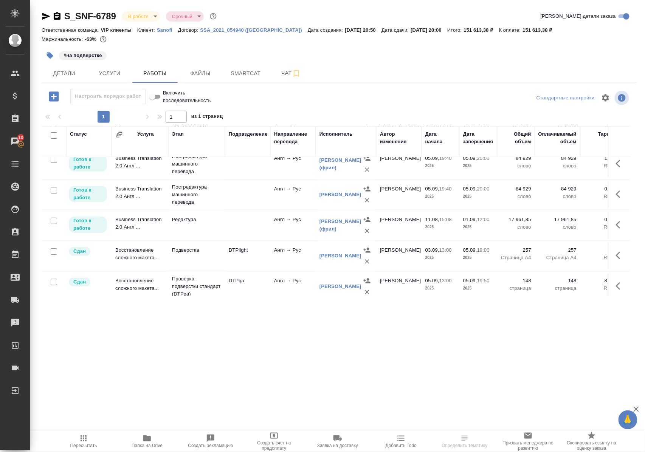
scroll to position [115, 0]
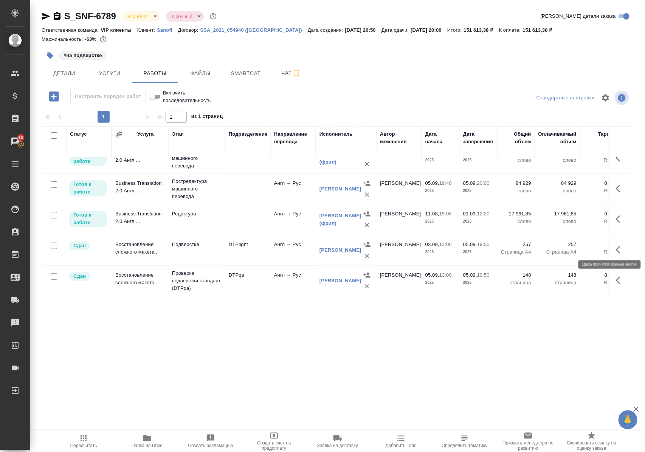
click at [616, 247] on icon "button" at bounding box center [618, 250] width 5 height 8
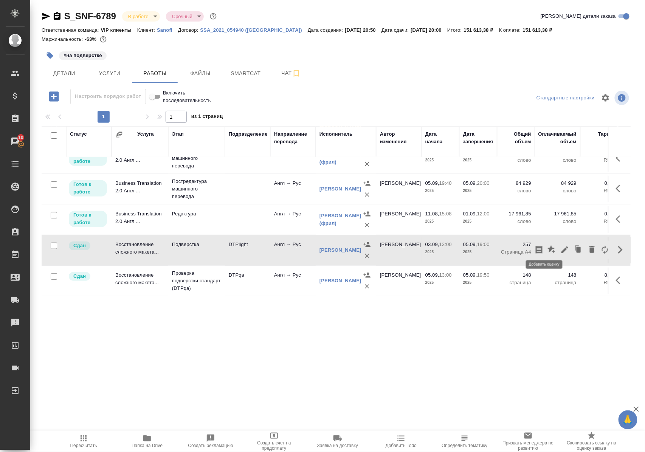
click at [548, 246] on icon "button" at bounding box center [552, 249] width 9 height 9
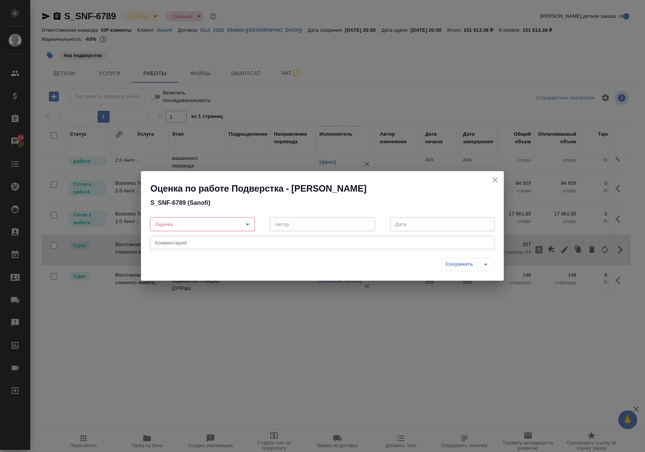
click at [248, 225] on body "🙏 .cls-1 fill:#fff; AWATERA [PERSON_NAME] Спецификации Заказы 10 Чаты Todo Прое…" at bounding box center [322, 226] width 645 height 452
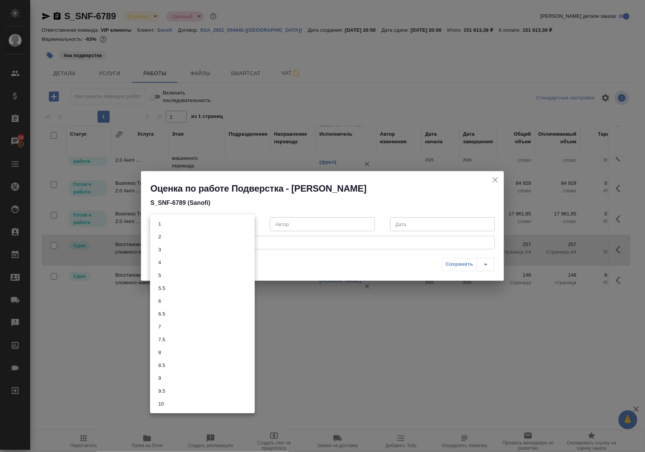
click at [178, 291] on li "5.5" at bounding box center [202, 288] width 105 height 13
type input "5.5"
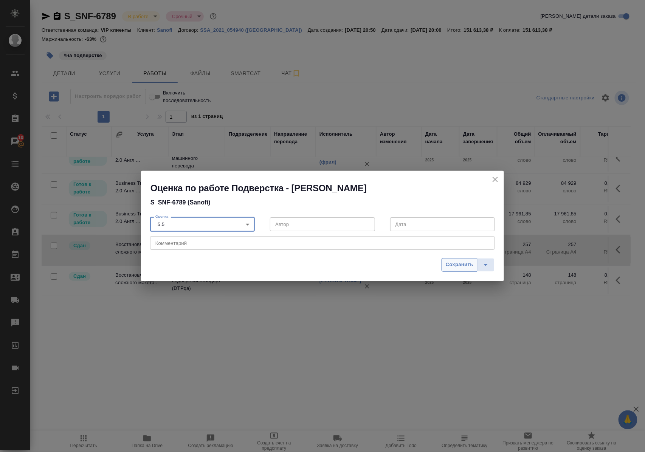
click at [459, 264] on span "Сохранить" at bounding box center [460, 265] width 28 height 9
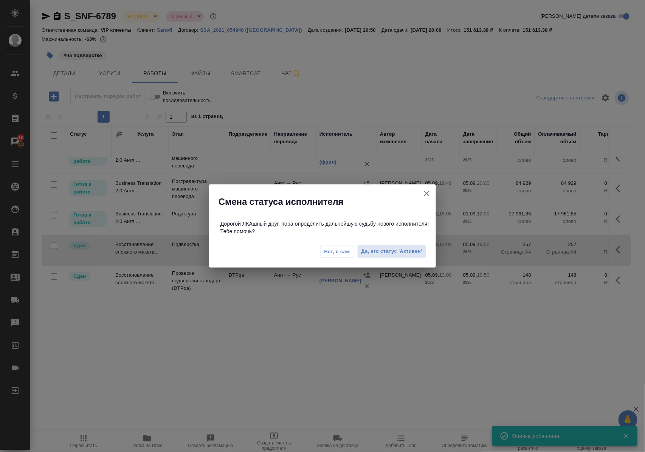
click at [427, 194] on icon "button" at bounding box center [426, 193] width 5 height 5
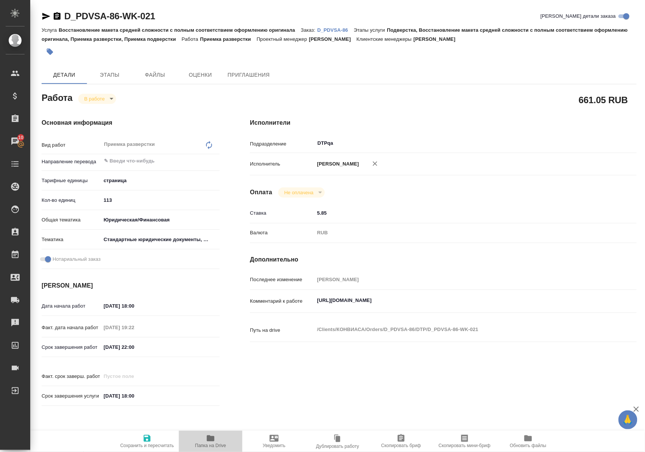
click at [210, 441] on icon "button" at bounding box center [211, 439] width 8 height 6
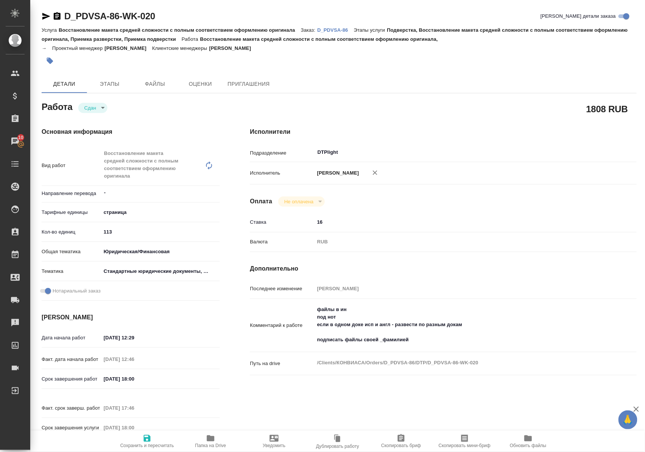
click at [344, 29] on p "D_PDVSA-86" at bounding box center [335, 30] width 37 height 6
drag, startPoint x: 172, startPoint y: 13, endPoint x: 67, endPoint y: 21, distance: 105.5
click at [67, 21] on div "D_PDVSA-86-WK-020 Кратко детали заказа" at bounding box center [339, 16] width 595 height 12
copy link "D_PDVSA-86-WK-020"
click at [344, 28] on p "D_PDVSA-86" at bounding box center [335, 30] width 37 height 6
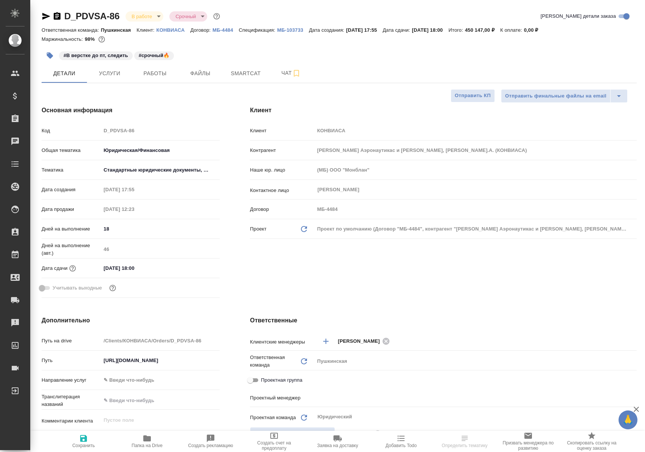
select select "RU"
type input "[PERSON_NAME]"
click at [281, 74] on span "Чат" at bounding box center [291, 72] width 36 height 9
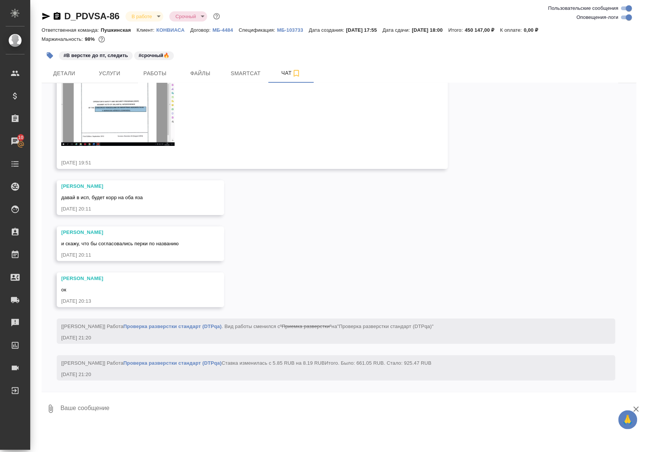
scroll to position [6896, 0]
click at [103, 410] on textarea at bounding box center [348, 409] width 577 height 26
paste textarea "https://drive.awatera.com/f/10307434"
type textarea "файлики готовы https://drive.awatera.com/f/10307434"
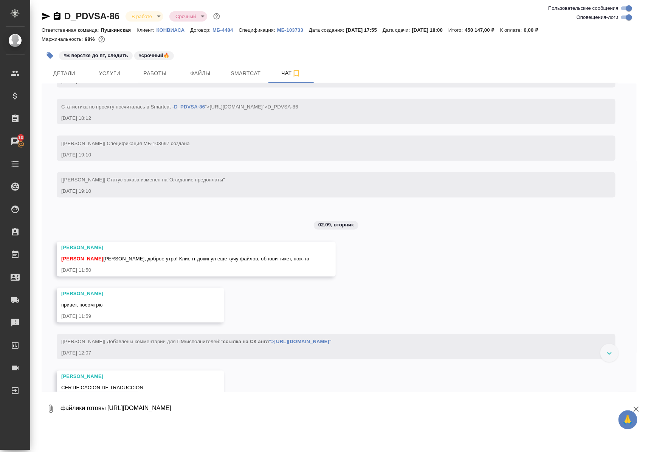
scroll to position [857, 0]
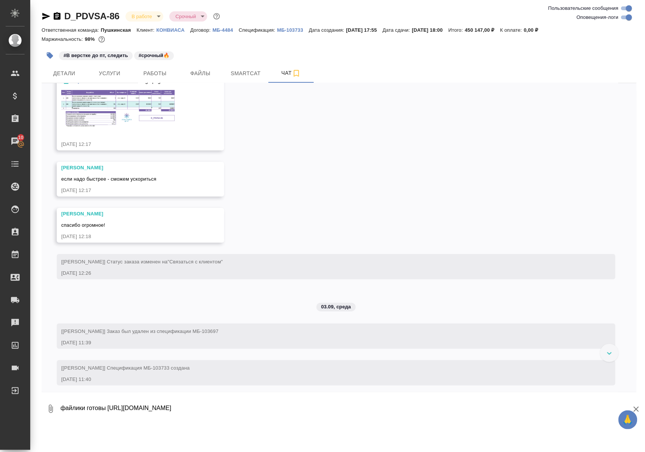
click at [606, 352] on div at bounding box center [610, 353] width 18 height 18
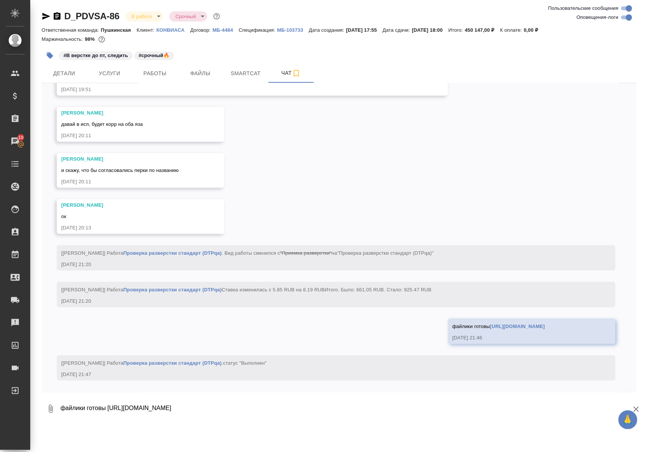
click at [45, 14] on icon "button" at bounding box center [46, 16] width 8 height 7
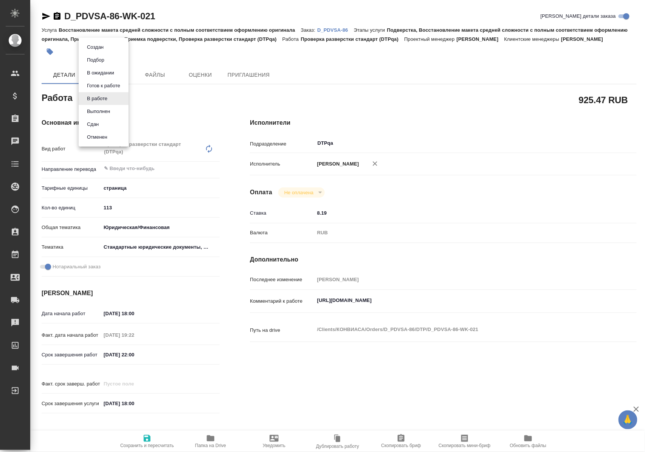
click at [111, 96] on body "🙏 .cls-1 fill:#fff; AWATERA [PERSON_NAME] Спецификации Заказы Чаты Todo Проекты…" at bounding box center [322, 226] width 645 height 452
click at [106, 110] on button "Выполнен" at bounding box center [99, 111] width 28 height 8
type textarea "x"
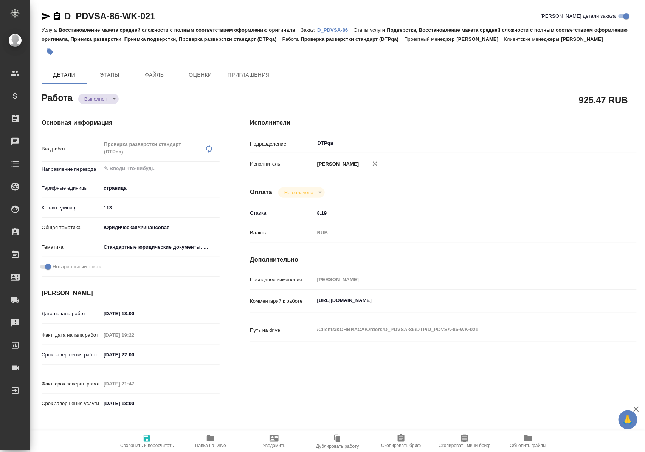
type textarea "x"
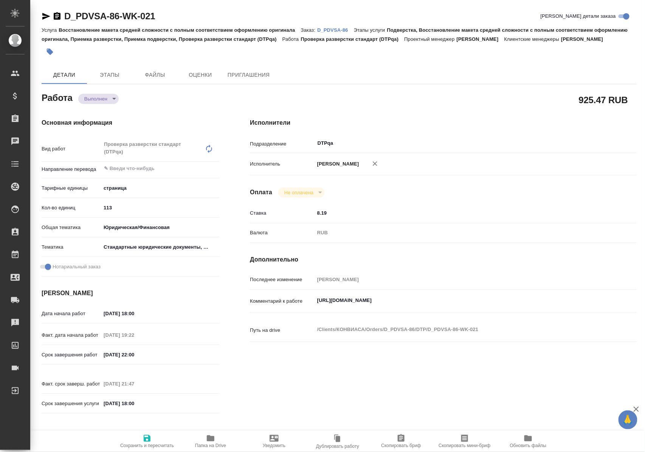
type textarea "x"
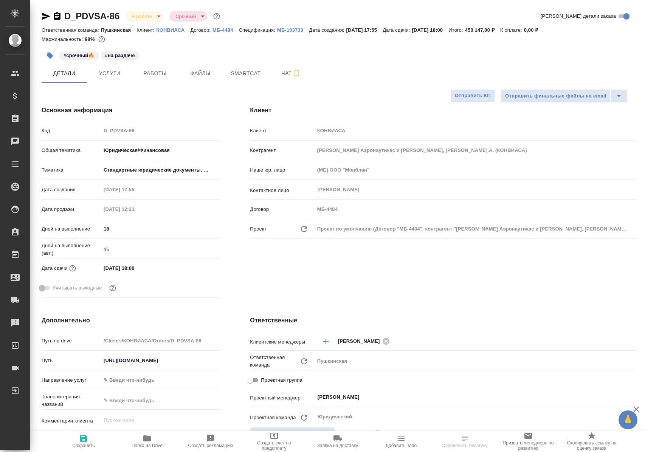
select select "RU"
click at [159, 72] on span "Работы" at bounding box center [155, 73] width 36 height 9
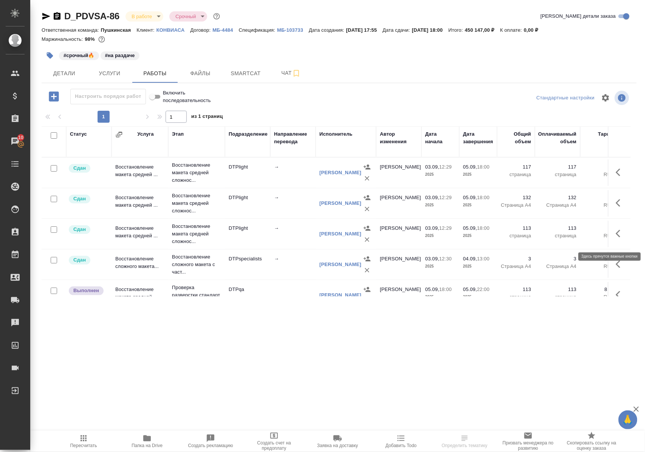
click at [616, 238] on icon "button" at bounding box center [618, 234] width 5 height 8
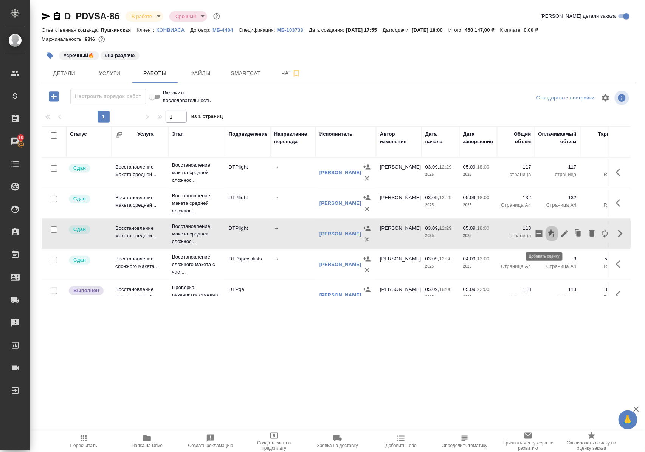
click at [548, 238] on icon "button" at bounding box center [552, 233] width 9 height 9
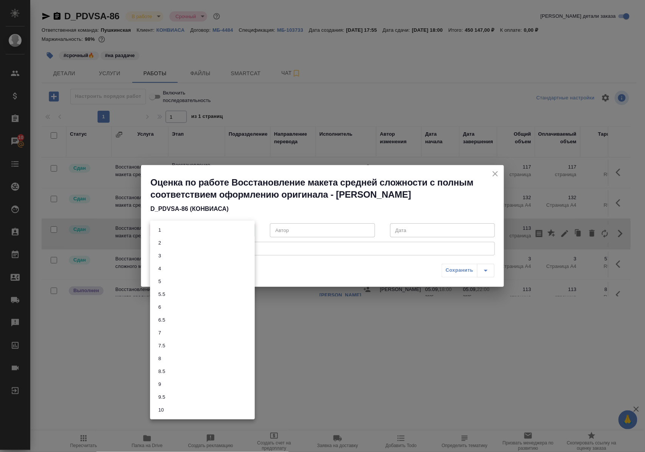
click at [247, 231] on body "🙏 .cls-1 fill:#fff; AWATERA Polushina Alena Клиенты Спецификации Заказы 10 Чаты…" at bounding box center [322, 226] width 645 height 452
click at [171, 344] on li "7.5" at bounding box center [202, 346] width 105 height 13
type input "7.5"
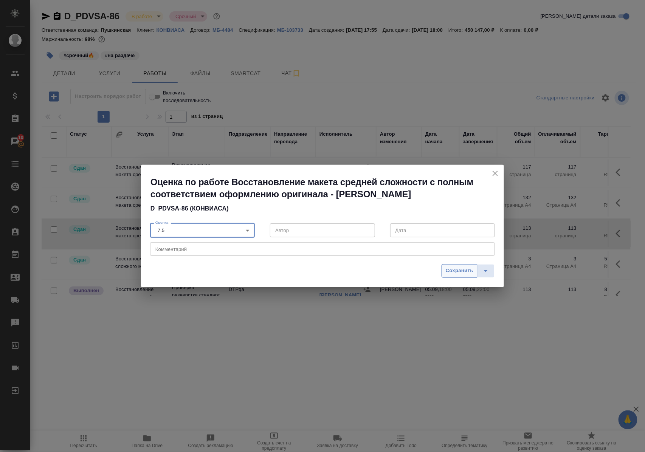
click at [453, 271] on span "Сохранить" at bounding box center [460, 271] width 28 height 9
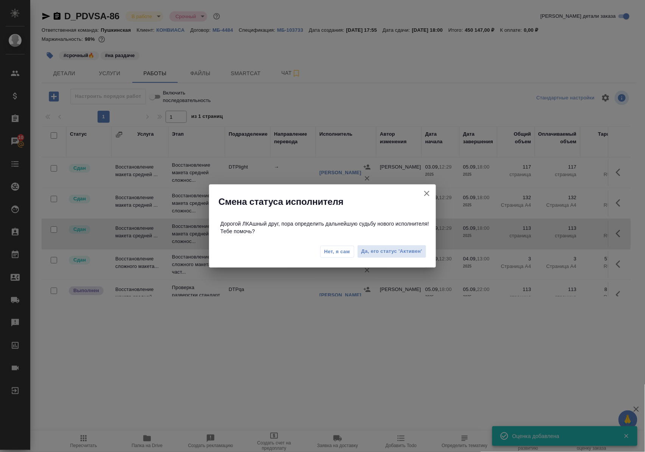
click at [426, 191] on icon "button" at bounding box center [426, 193] width 9 height 9
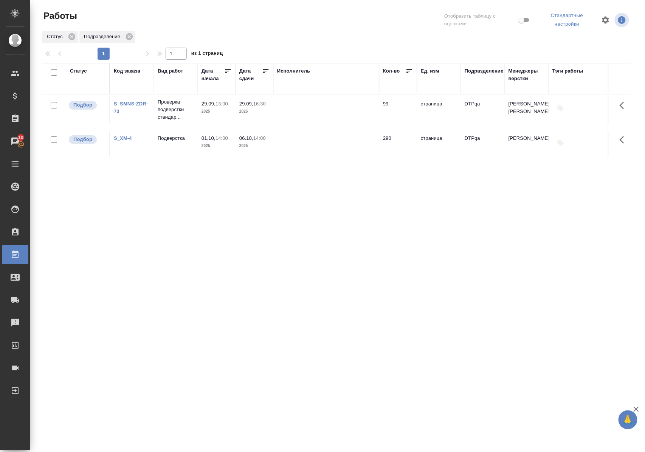
click at [82, 71] on div "Статус" at bounding box center [78, 71] width 17 height 8
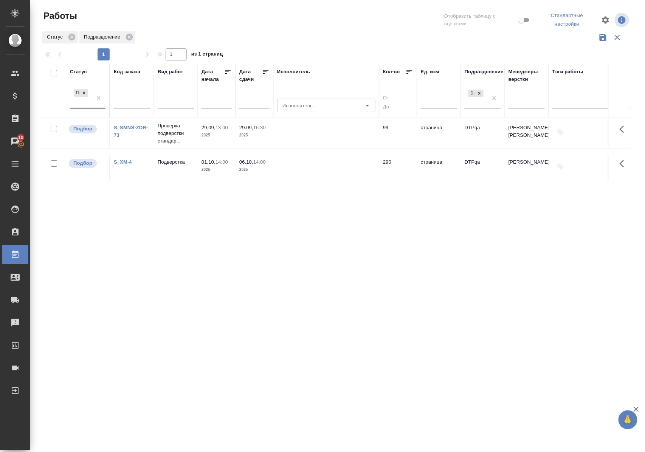
click at [86, 106] on div "Подбор" at bounding box center [81, 98] width 22 height 20
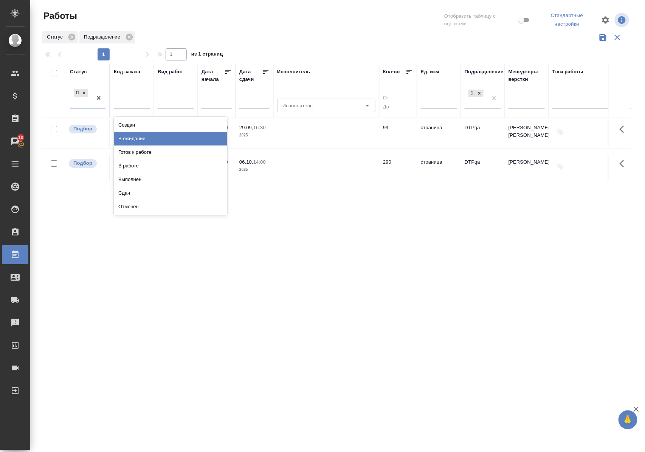
click at [120, 141] on div "В ожидании" at bounding box center [170, 139] width 113 height 14
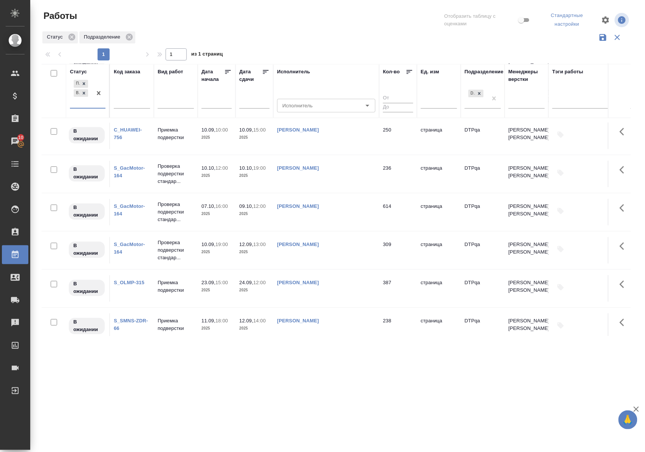
scroll to position [641, 0]
